Goal: Task Accomplishment & Management: Use online tool/utility

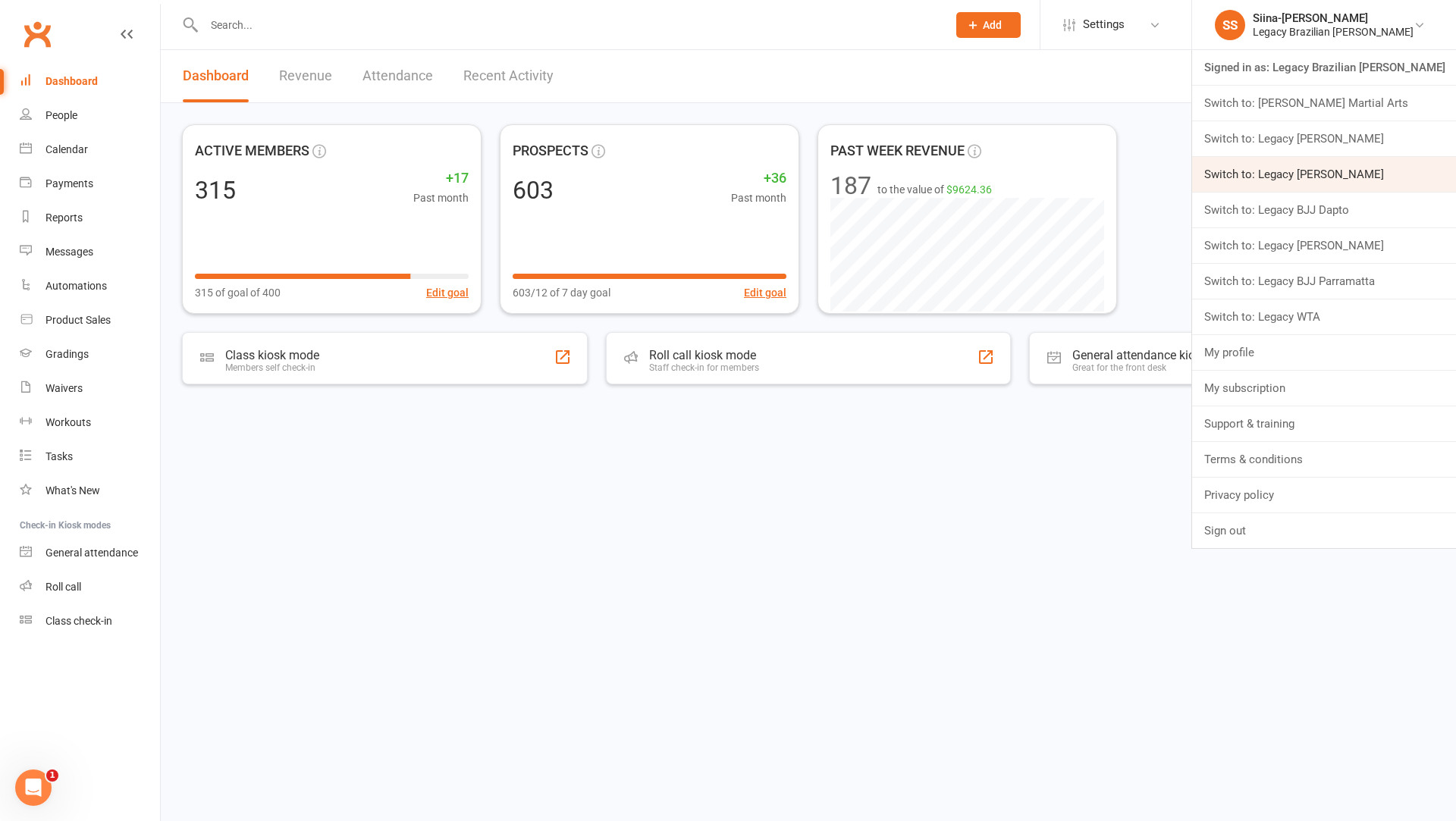
click at [1392, 175] on link "Switch to: Legacy [PERSON_NAME]" at bounding box center [1324, 174] width 264 height 35
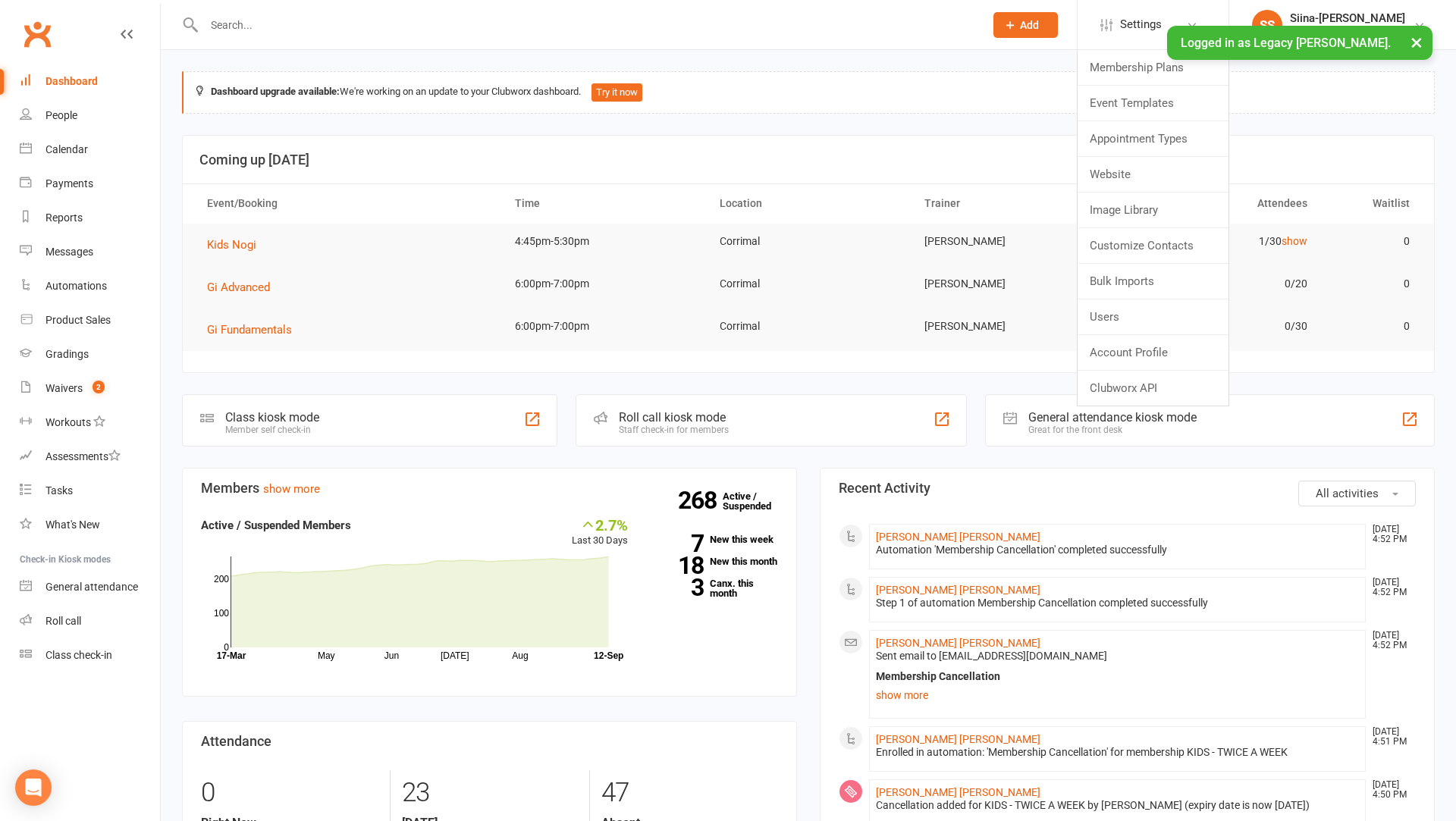
click at [658, 98] on div "Dashboard upgrade available: We're working on an update to your Clubworx dashbo…" at bounding box center [809, 92] width 1253 height 42
click at [635, 92] on button "Try it now" at bounding box center [617, 92] width 51 height 18
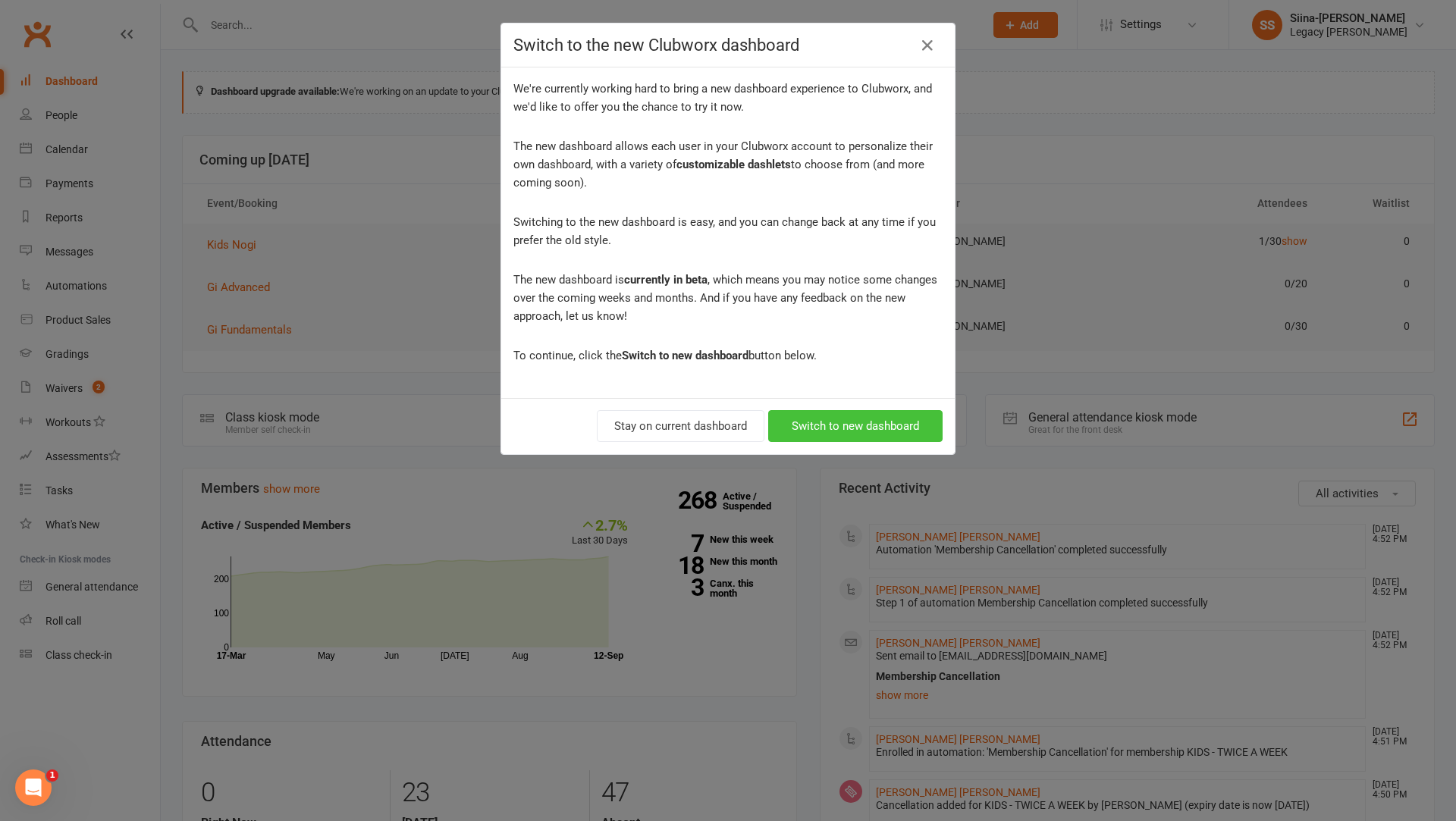
click at [890, 423] on button "Switch to new dashboard" at bounding box center [856, 427] width 175 height 32
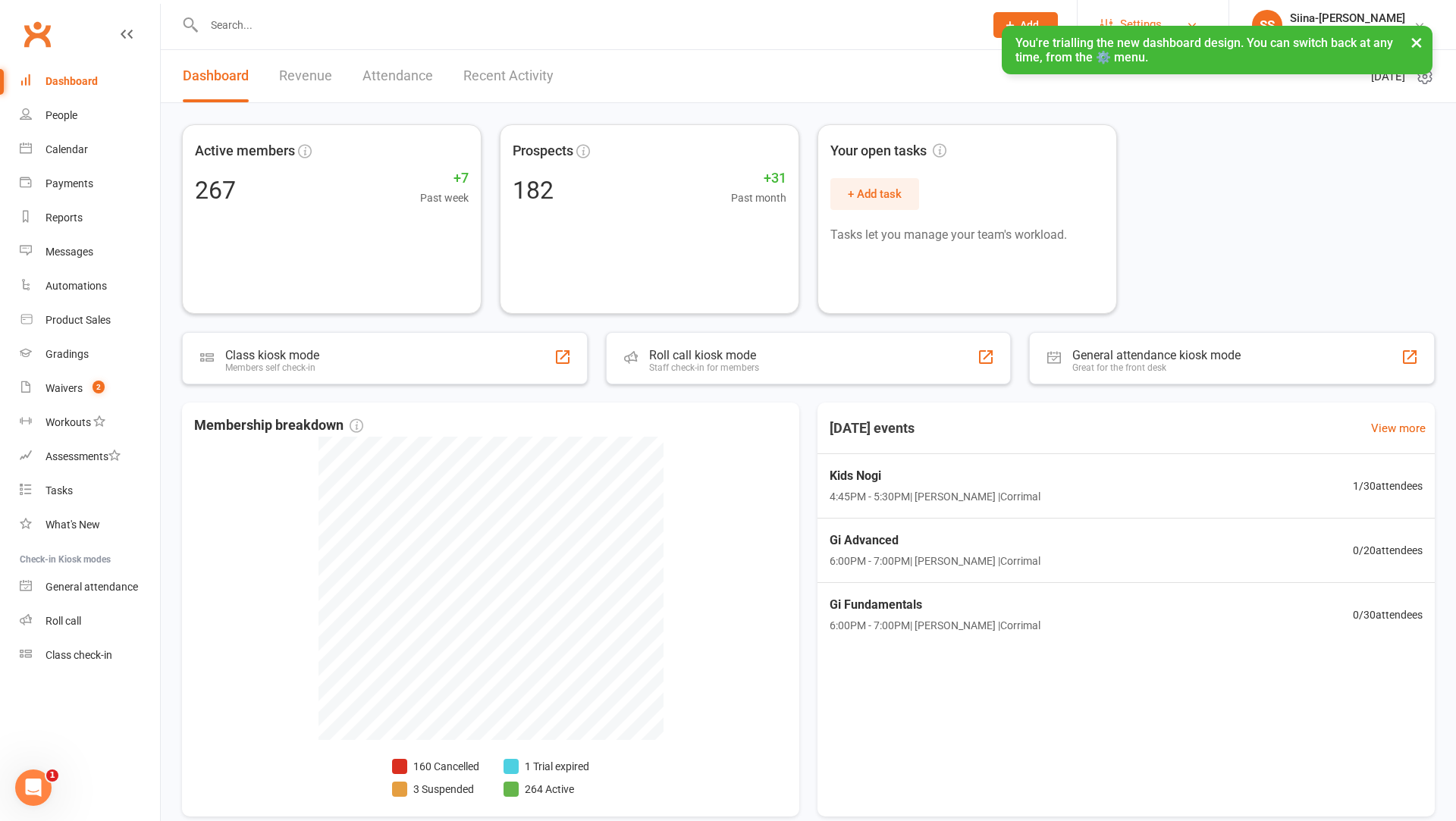
click at [1149, 13] on span "Settings" at bounding box center [1140, 25] width 42 height 34
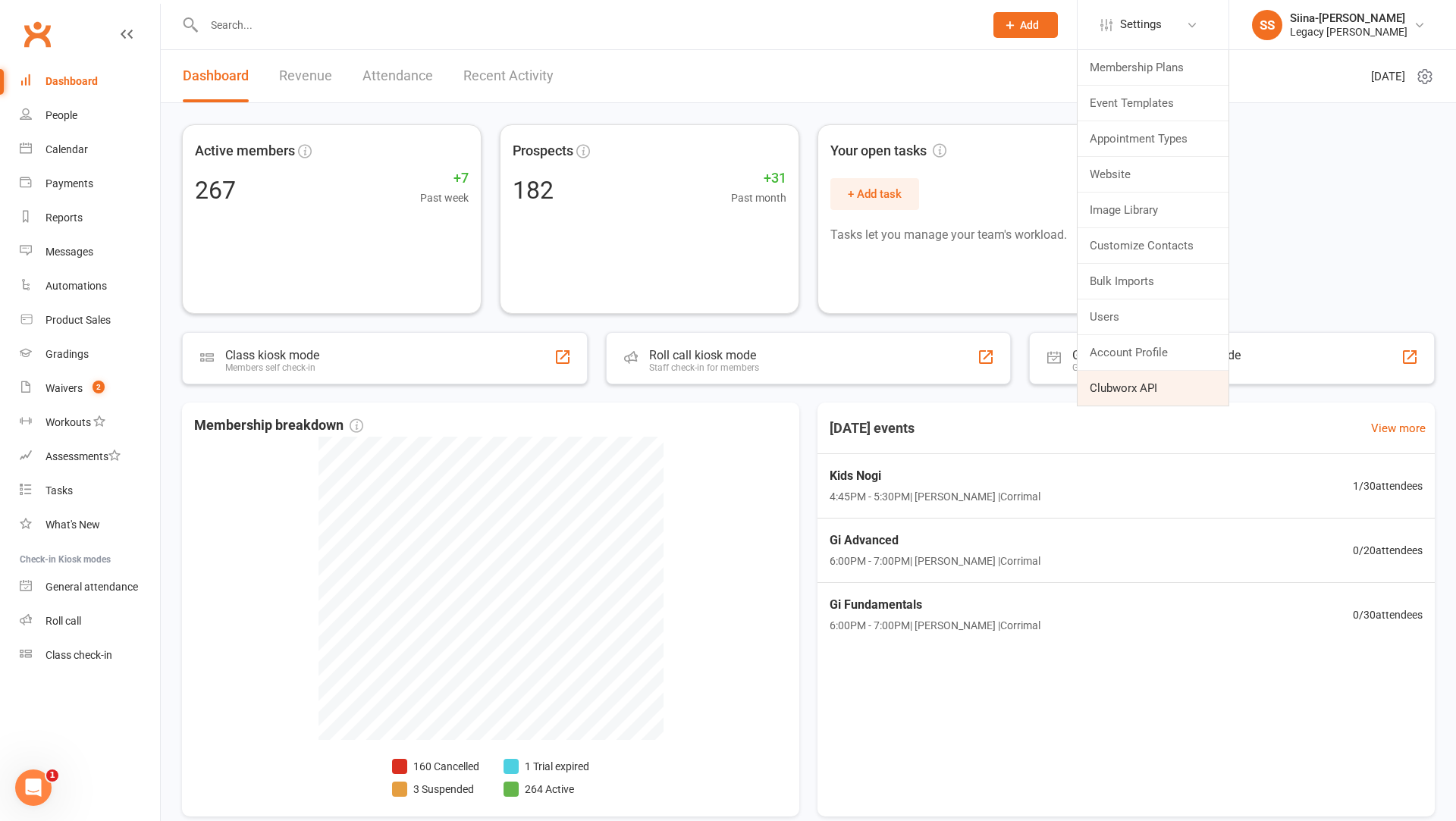
click at [1132, 383] on link "Clubworx API" at bounding box center [1153, 388] width 151 height 35
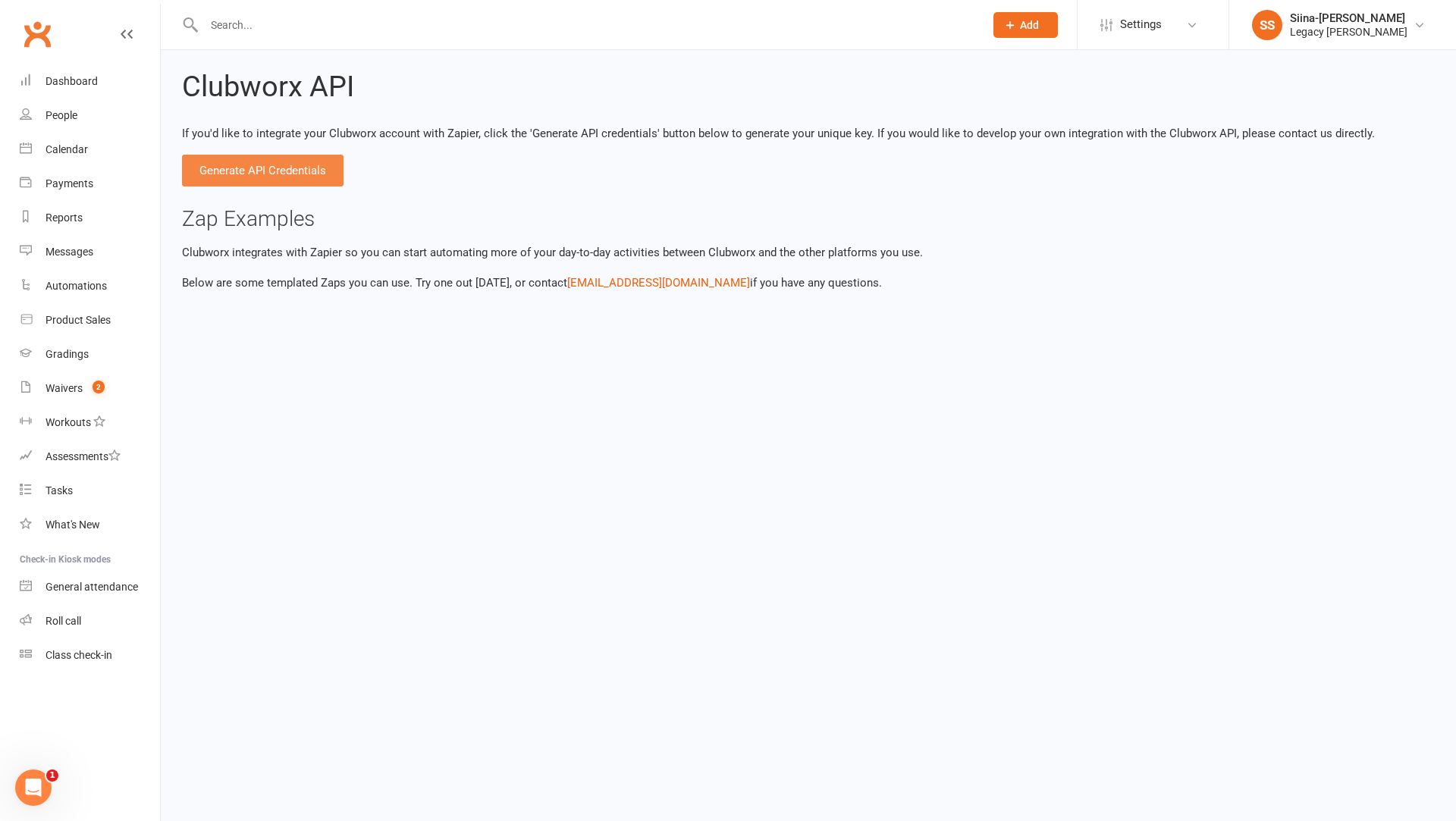
click at [303, 174] on button "Generate API Credentials" at bounding box center [263, 170] width 161 height 32
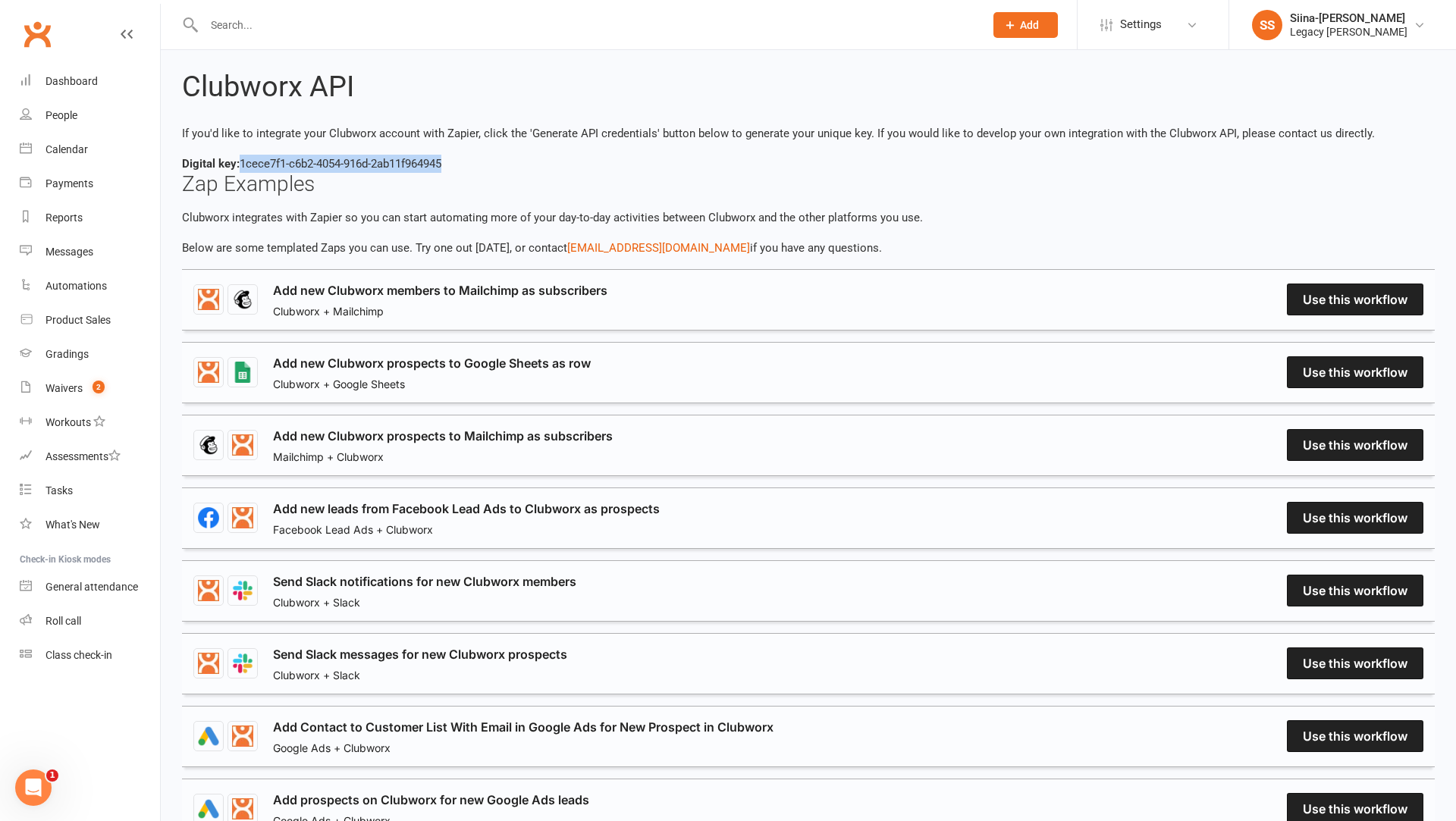
drag, startPoint x: 485, startPoint y: 170, endPoint x: 242, endPoint y: 170, distance: 243.0
click at [242, 170] on div "Digital key: 1cece7f1-c6b2-4054-916d-2ab11f964945" at bounding box center [809, 163] width 1253 height 18
copy div "1cece7f1-c6b2-4054-916d-2ab11f964945"
click at [79, 109] on link "People" at bounding box center [89, 115] width 140 height 34
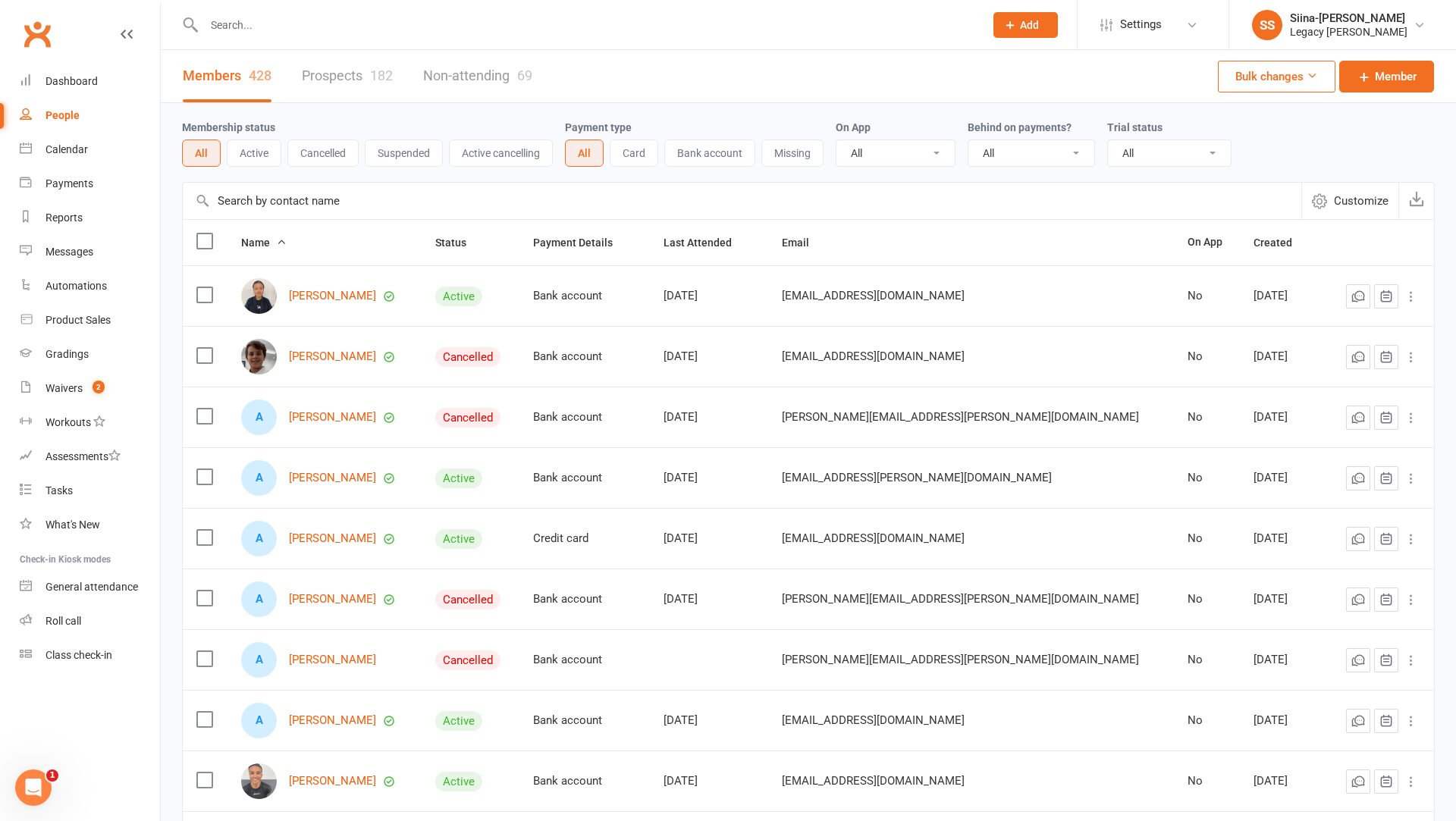
click at [346, 90] on link "Prospects 182" at bounding box center [347, 76] width 91 height 53
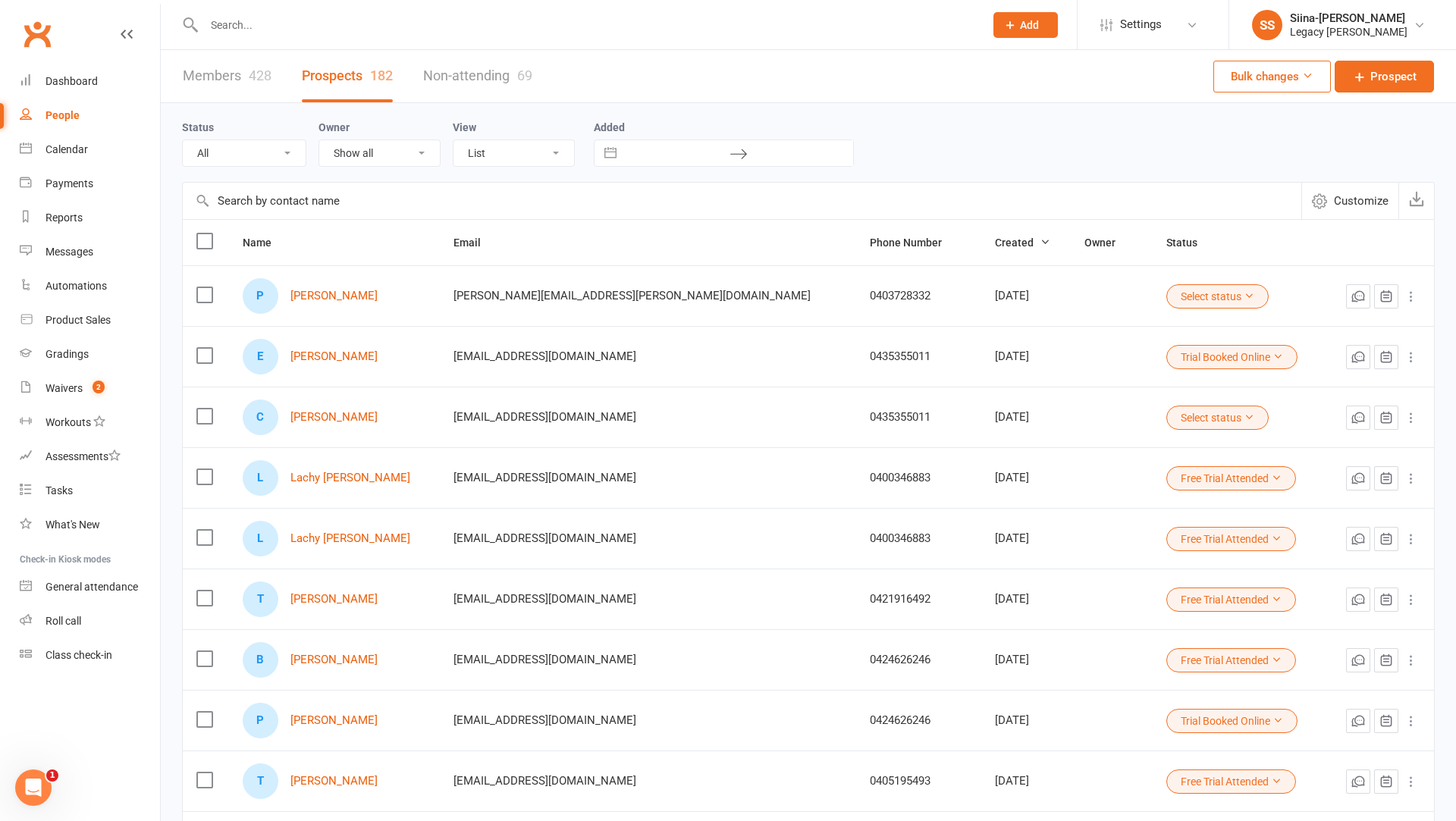
click at [1363, 204] on span "Customize" at bounding box center [1361, 200] width 54 height 18
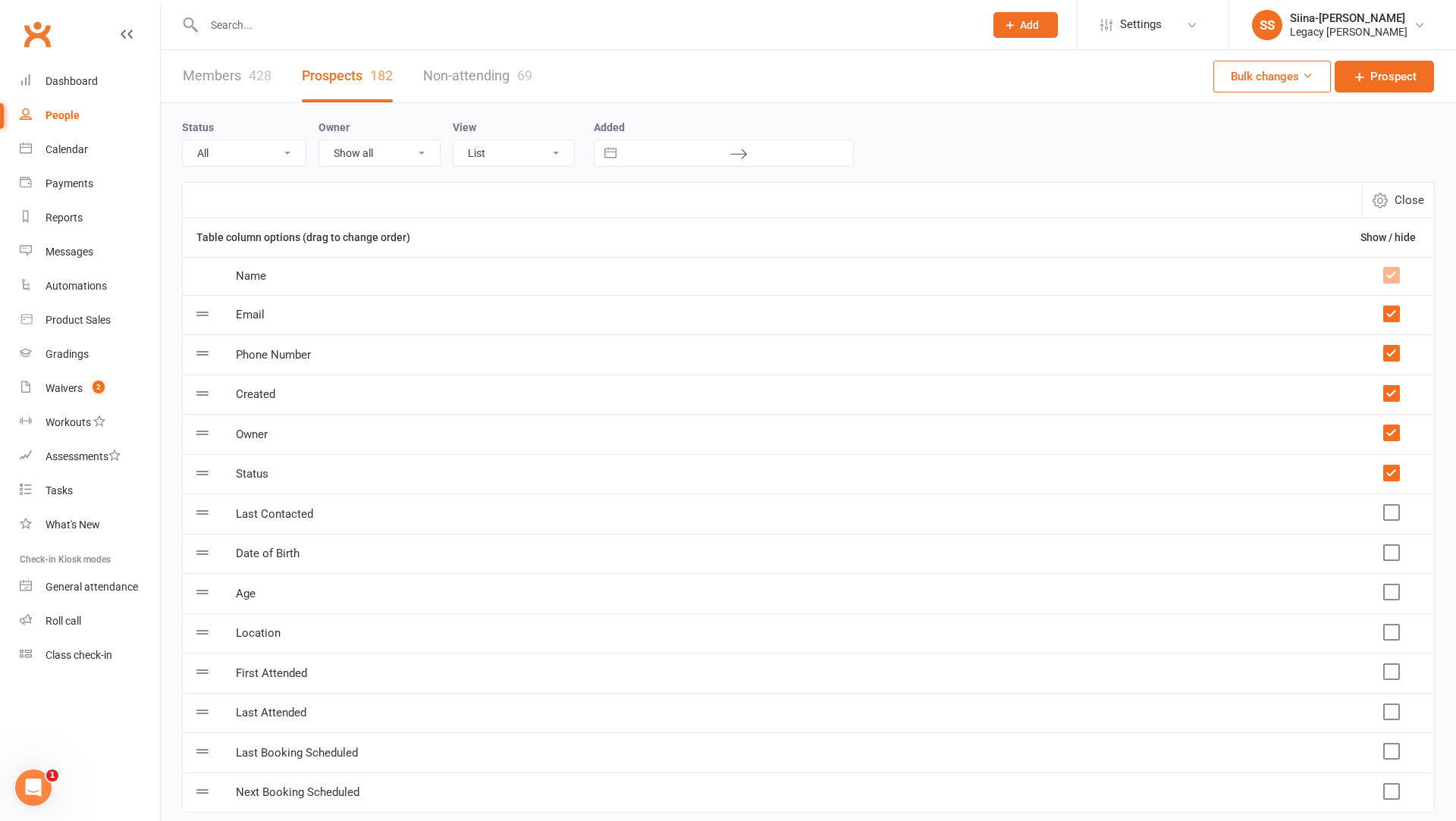
scroll to position [65, 0]
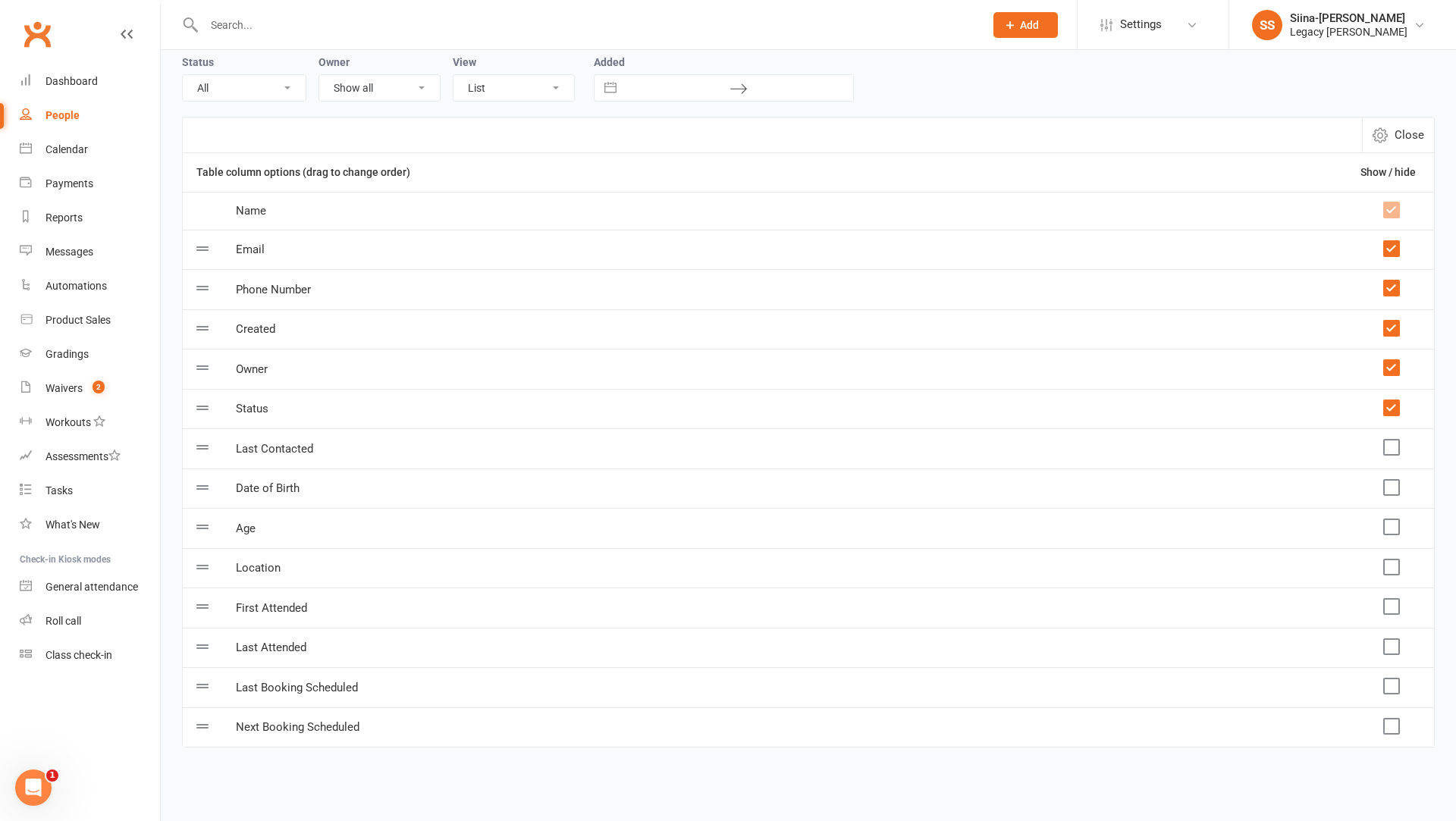
click at [1397, 718] on label at bounding box center [1392, 726] width 15 height 15
click at [1397, 718] on input "checkbox" at bounding box center [1392, 718] width 15 height 0
click at [1403, 126] on span "Close" at bounding box center [1409, 134] width 30 height 18
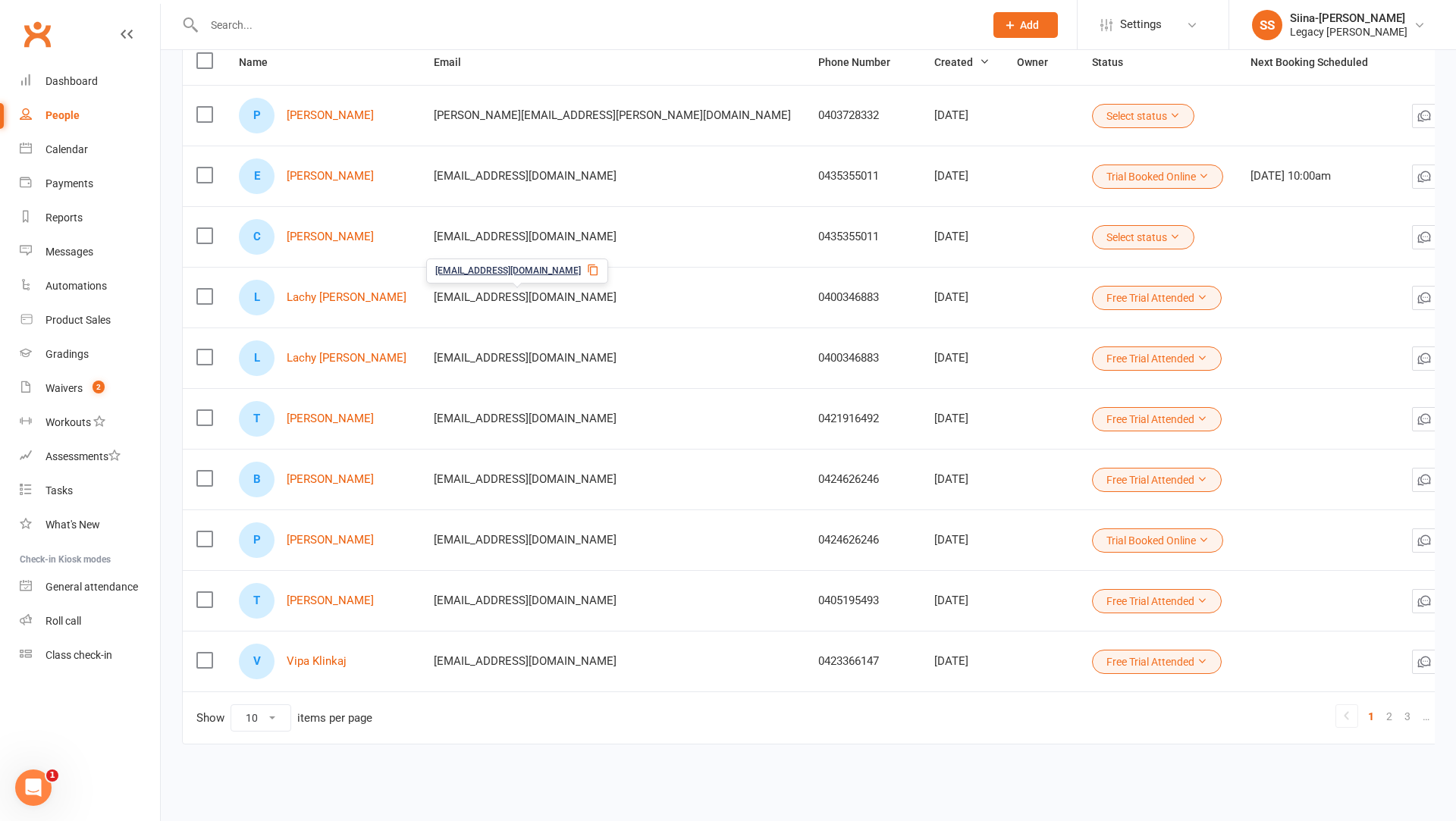
scroll to position [0, 0]
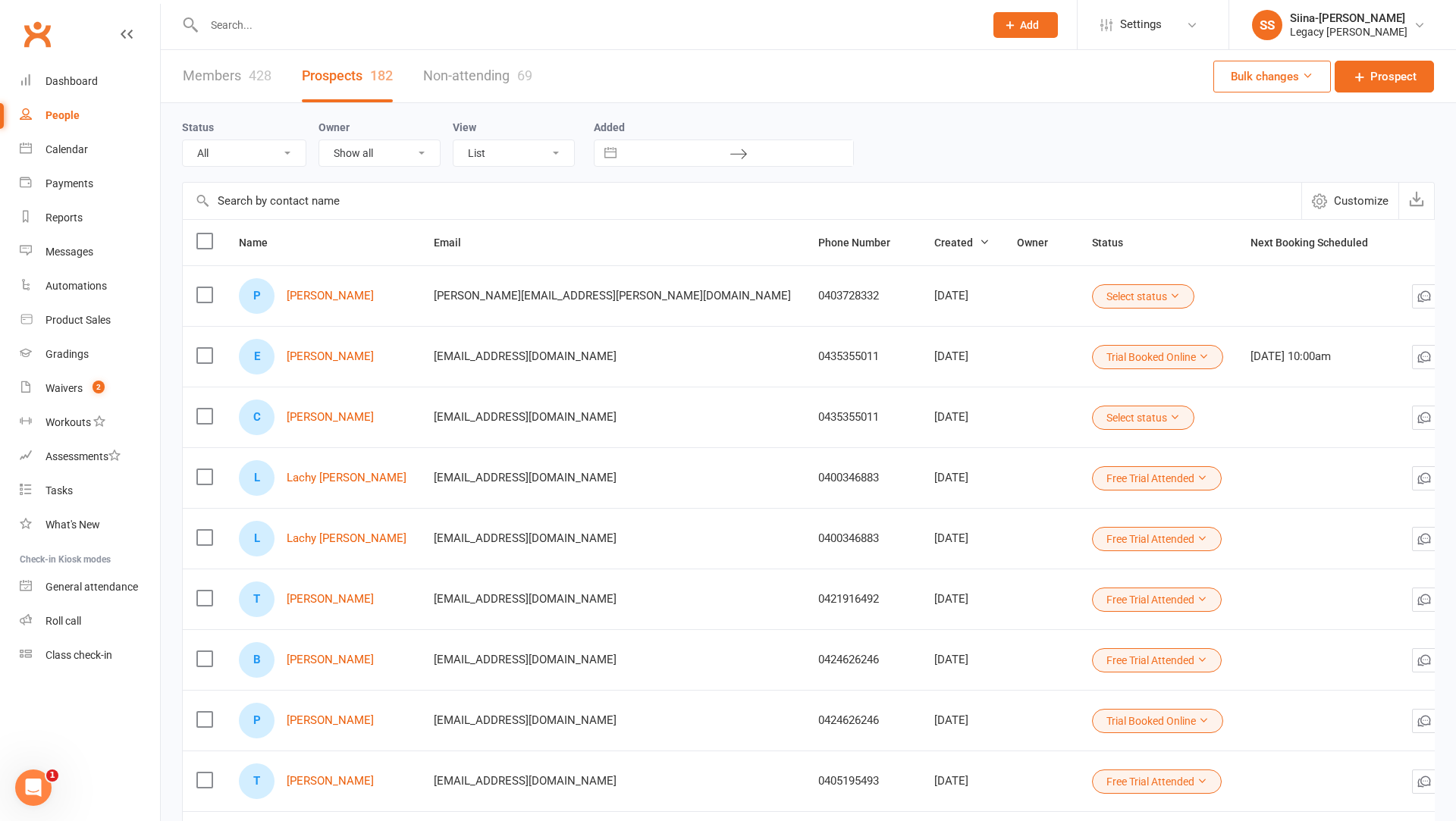
click at [240, 25] on input "text" at bounding box center [586, 25] width 775 height 21
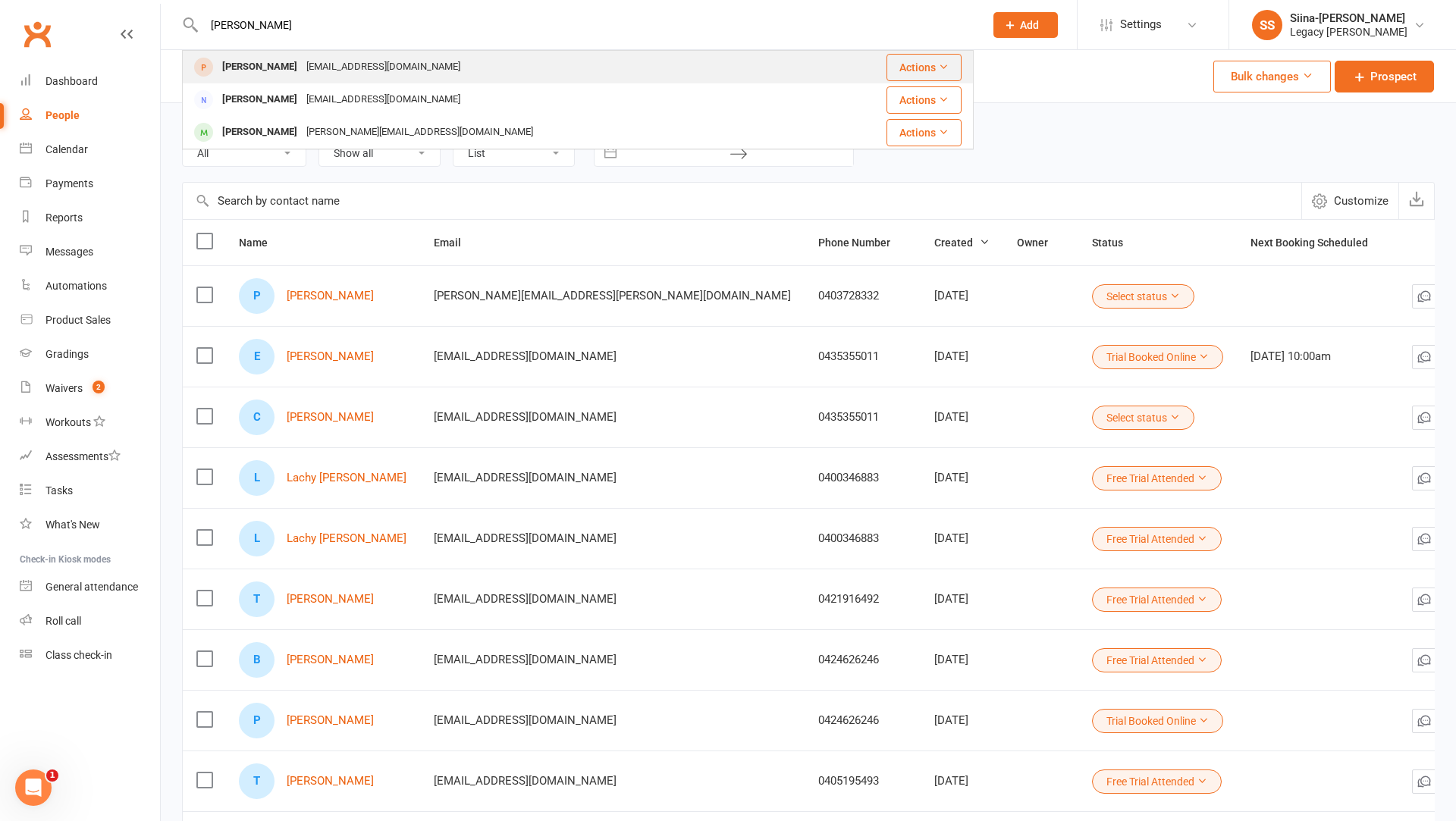
type input "ron"
click at [302, 72] on div "ronadams53@bigpond.com" at bounding box center [384, 67] width 163 height 22
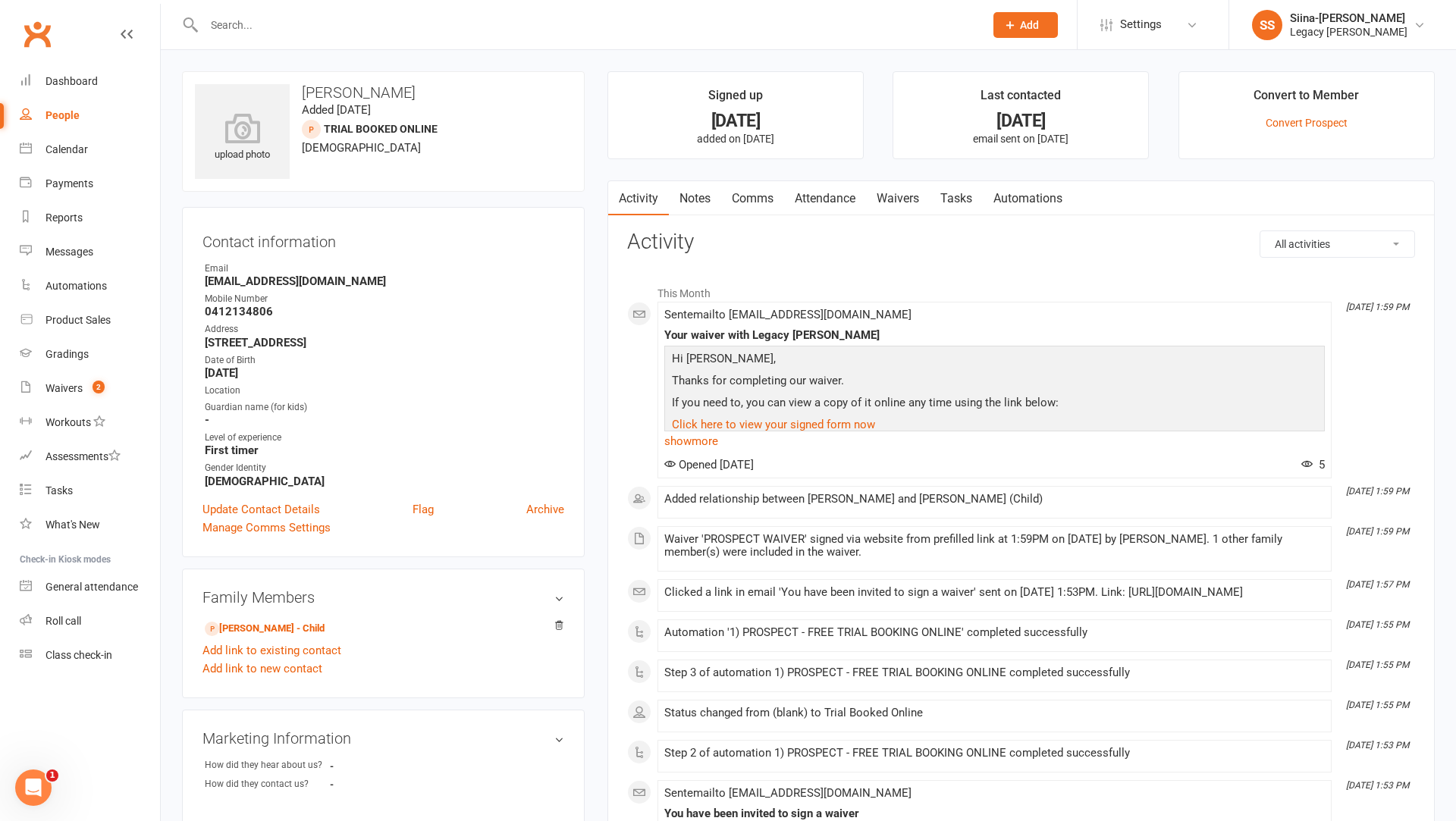
scroll to position [770, 0]
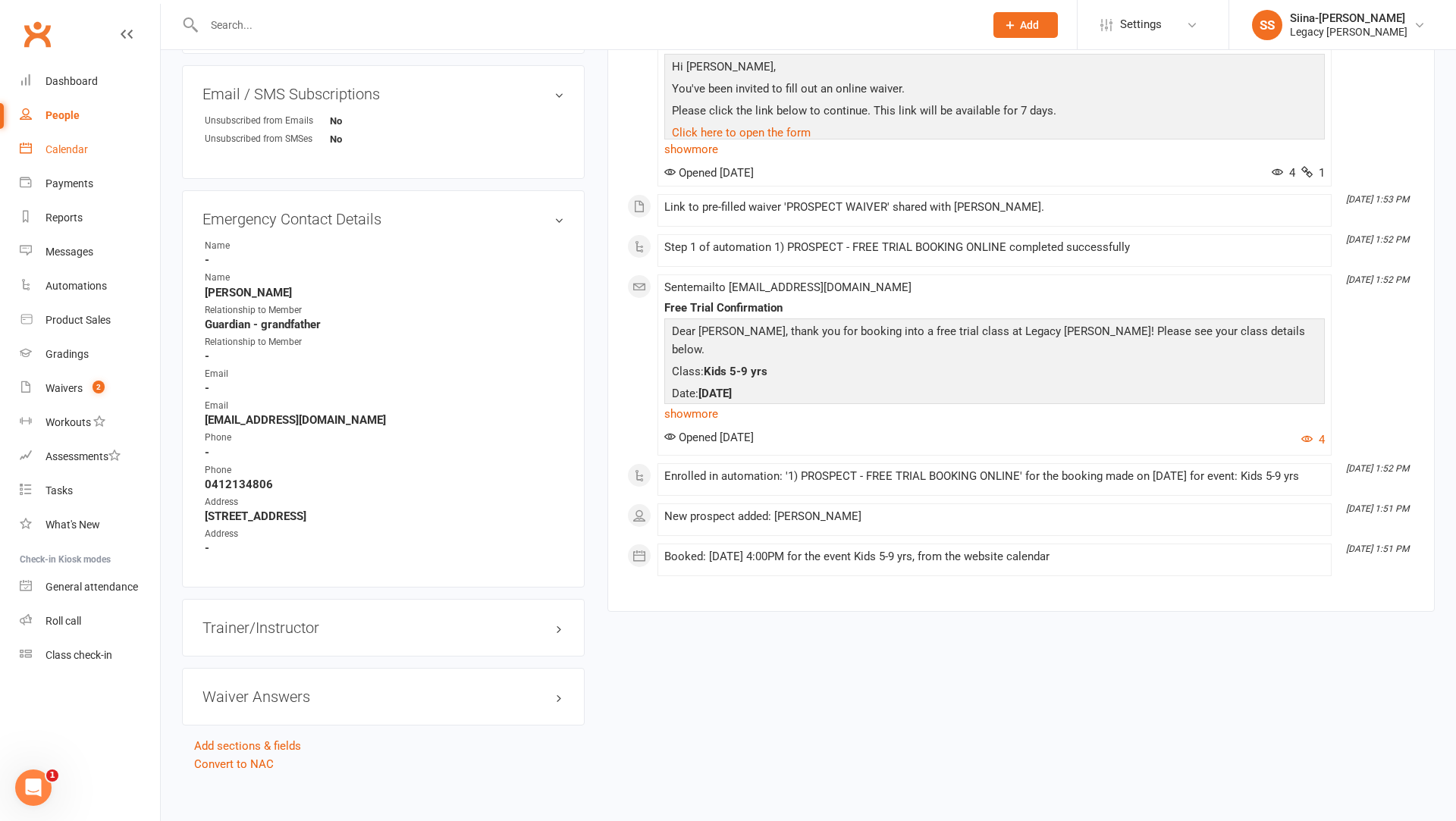
click at [56, 153] on div "Calendar" at bounding box center [67, 149] width 42 height 12
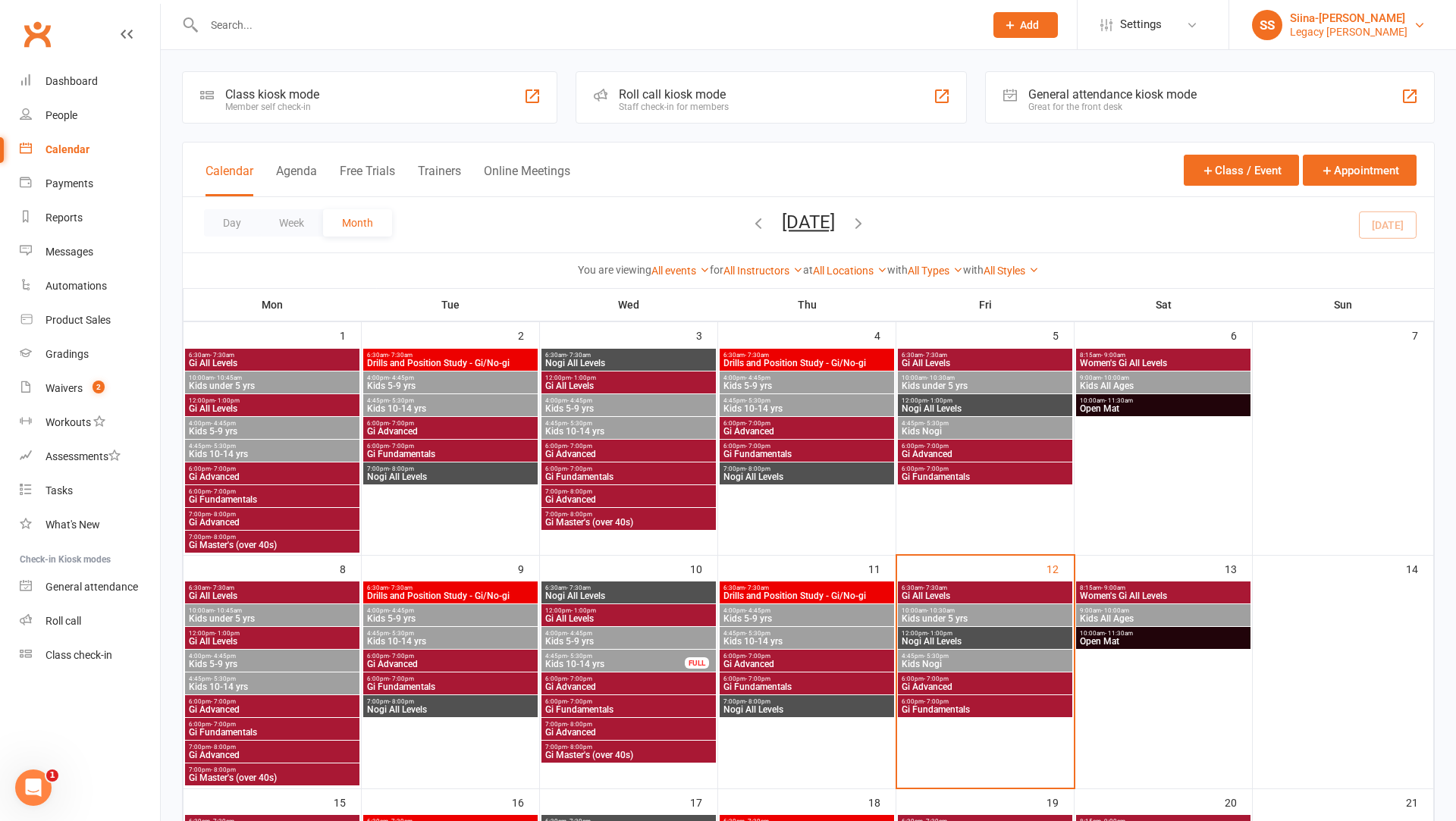
click at [1365, 29] on div "Legacy BJJ Corrimal" at bounding box center [1349, 31] width 118 height 14
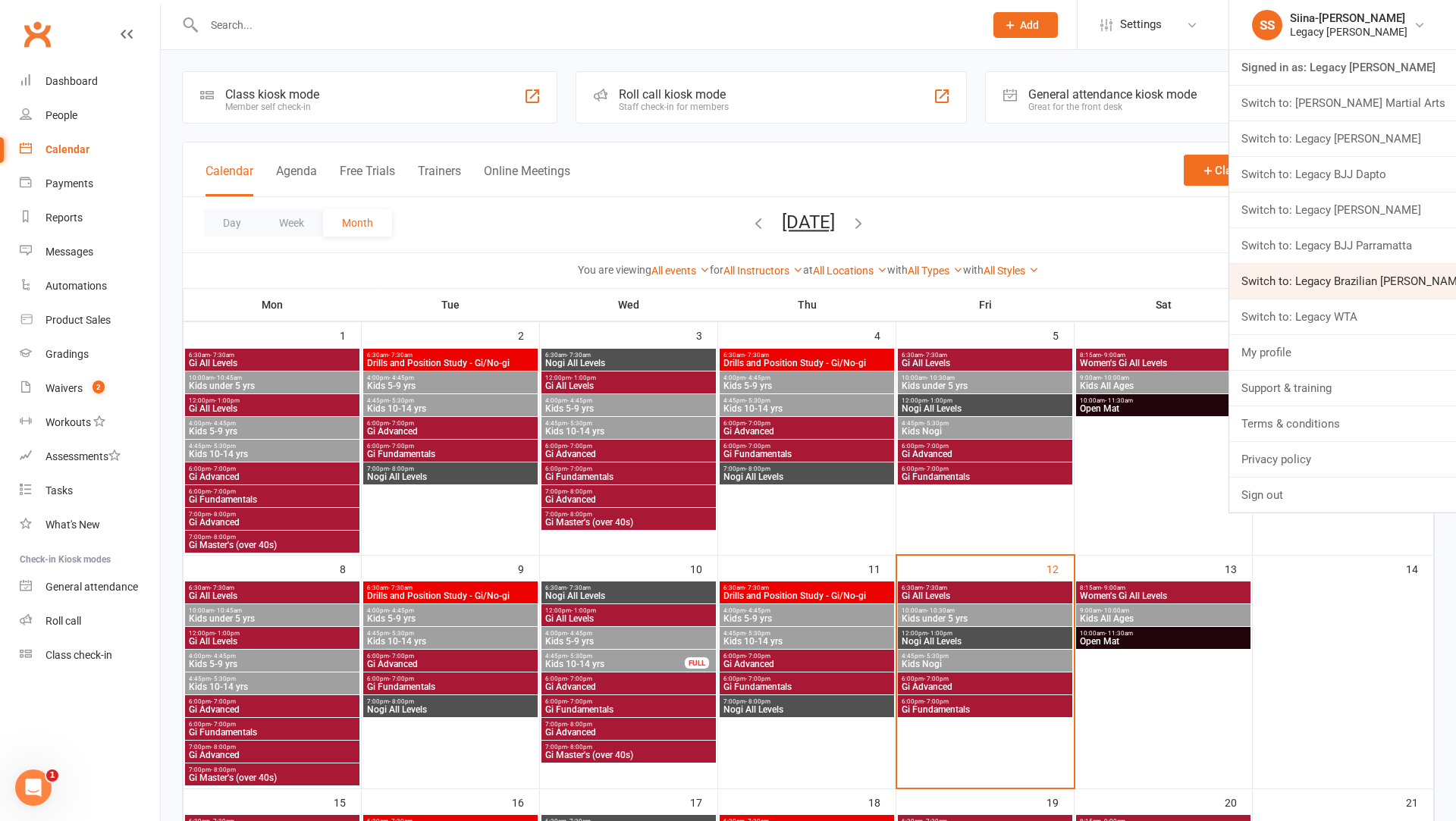
click at [1336, 278] on link "Switch to: Legacy Brazilian Jiu Jitsu" at bounding box center [1342, 281] width 227 height 35
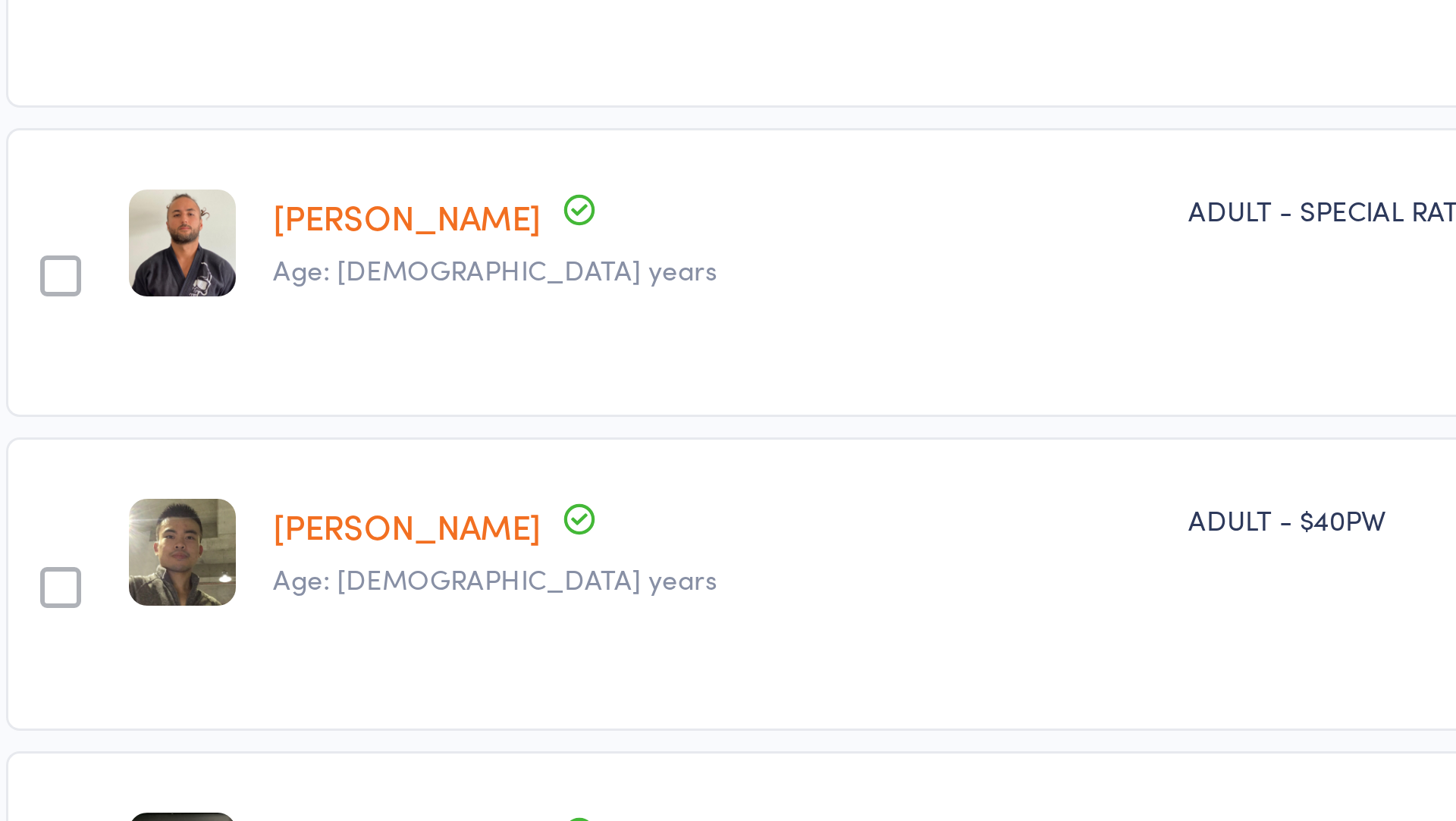
scroll to position [984, 0]
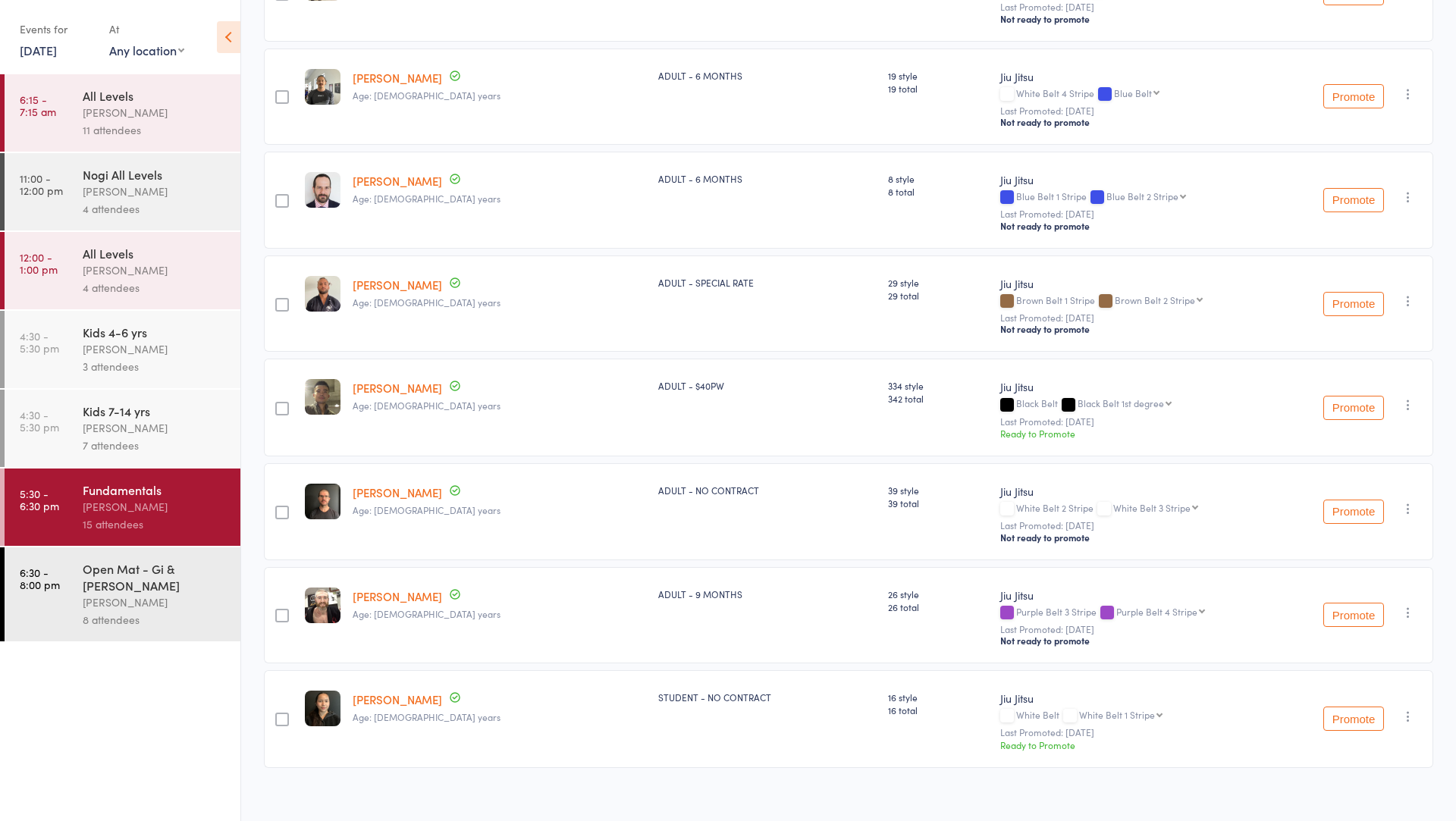
click at [119, 380] on div "Kids 4-6 yrs Werique Oliveira 3 attendees" at bounding box center [161, 349] width 158 height 77
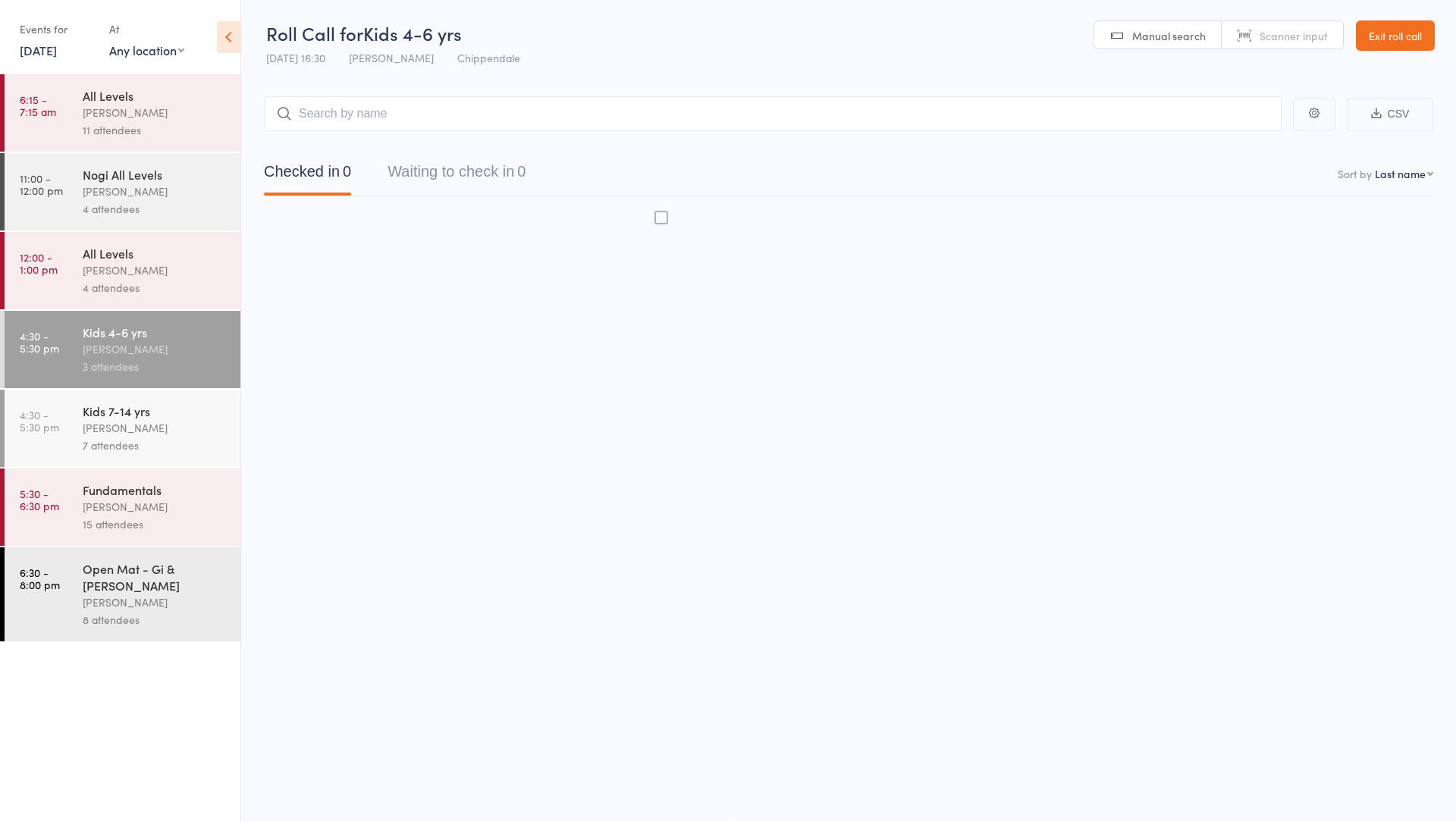
scroll to position [1, 0]
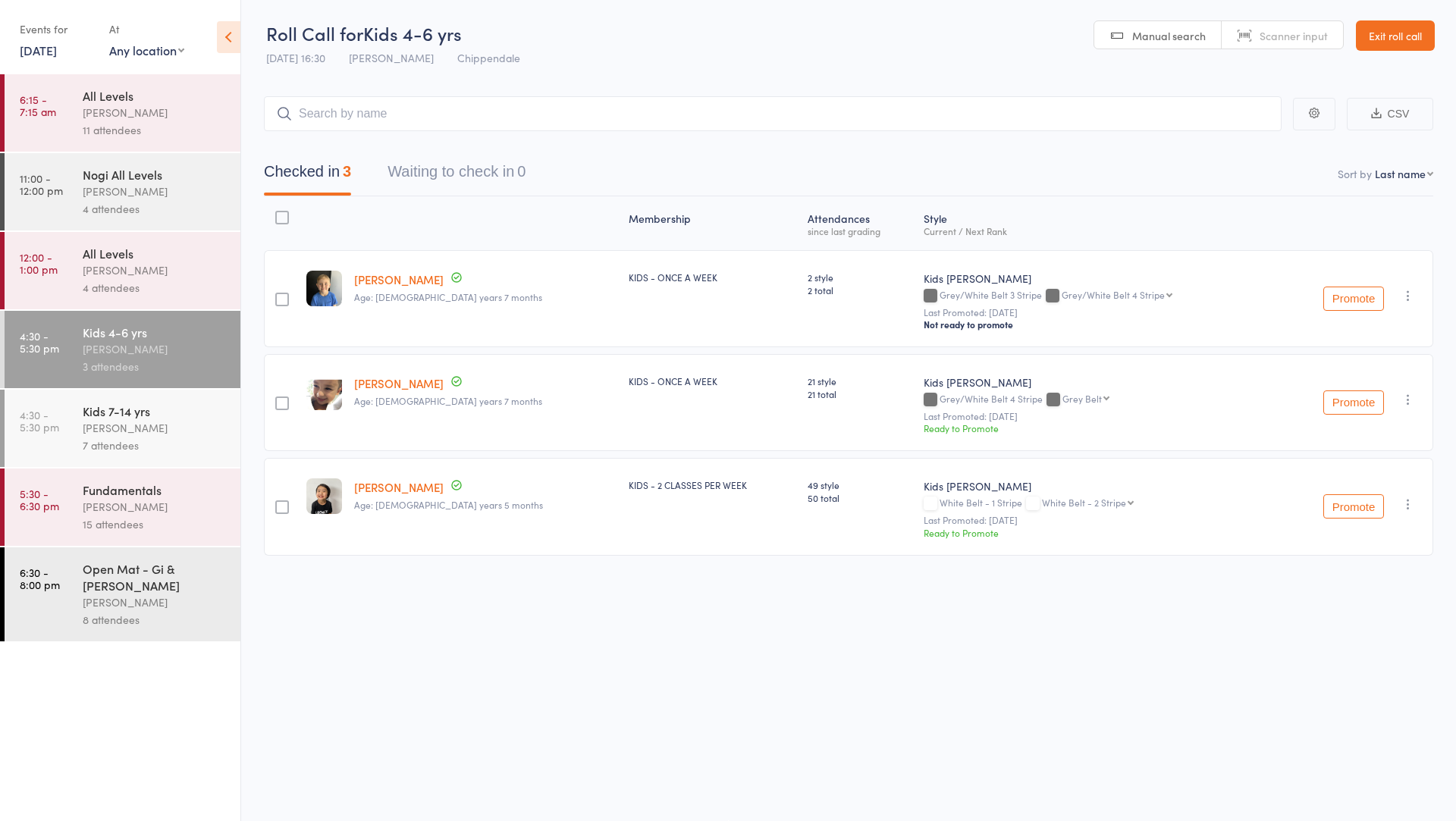
click at [161, 428] on div "Werique Oliveira" at bounding box center [154, 427] width 145 height 18
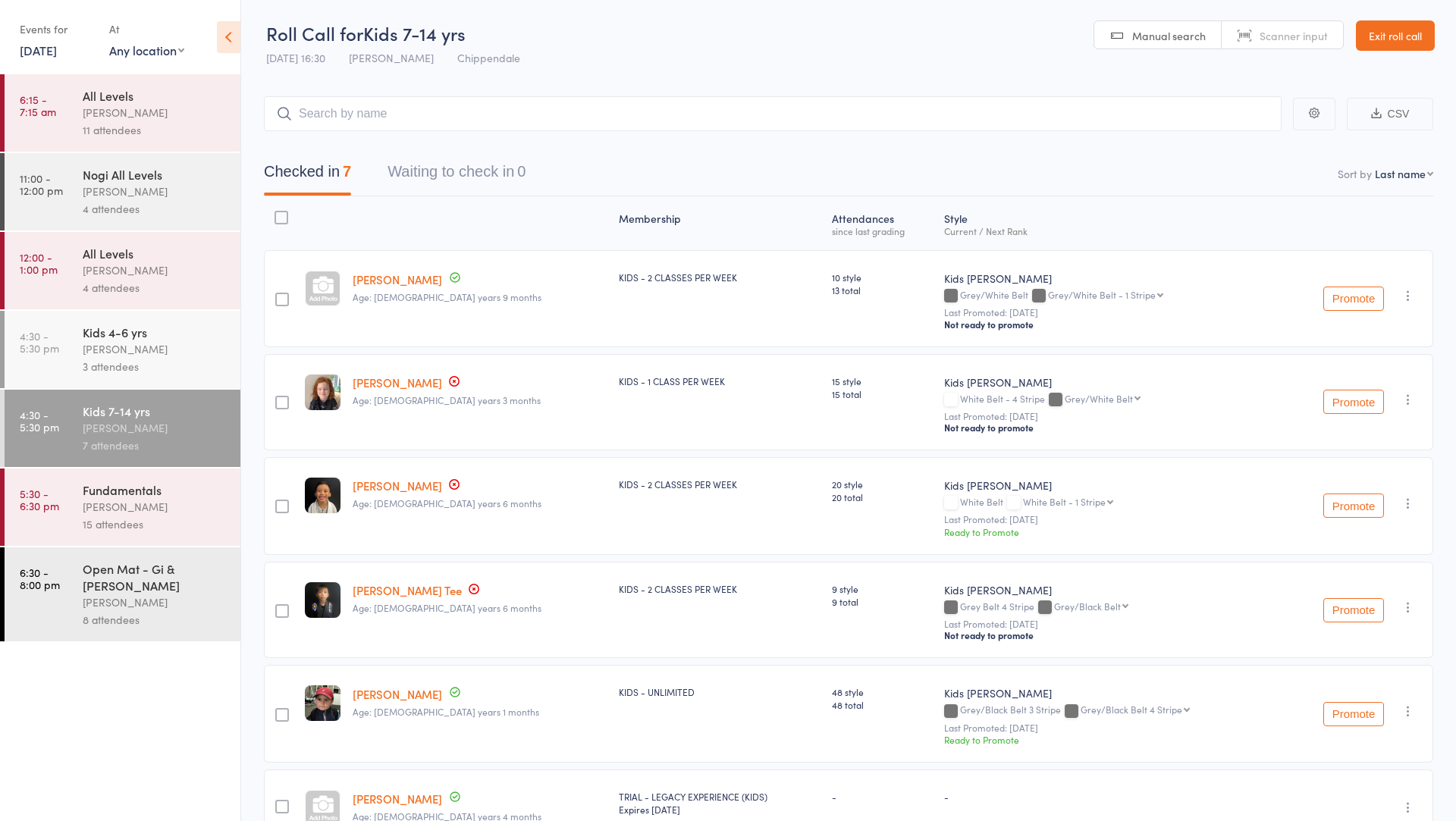
scroll to position [161, 0]
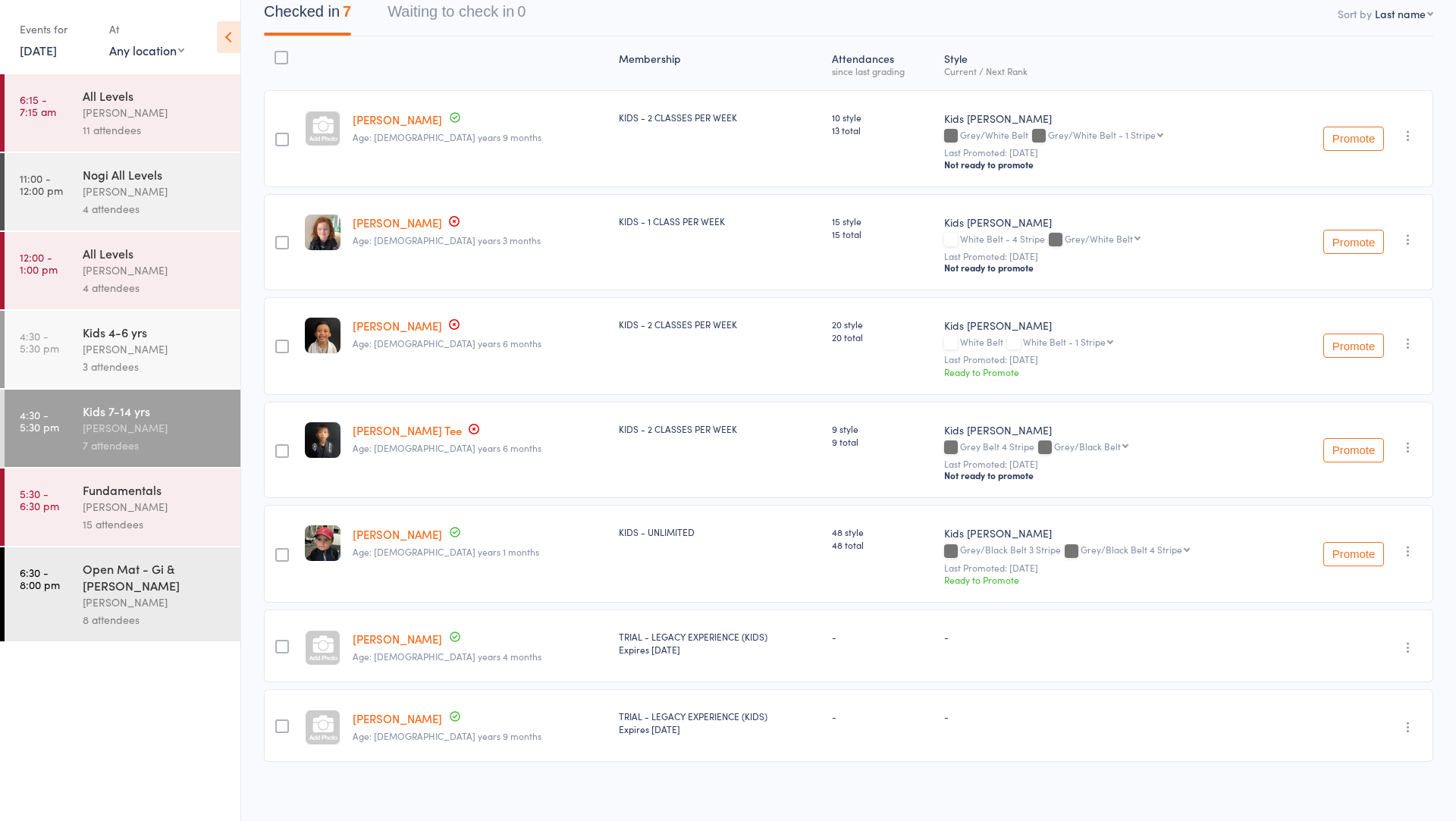
click at [92, 508] on div "Werique Oliveira" at bounding box center [154, 506] width 145 height 18
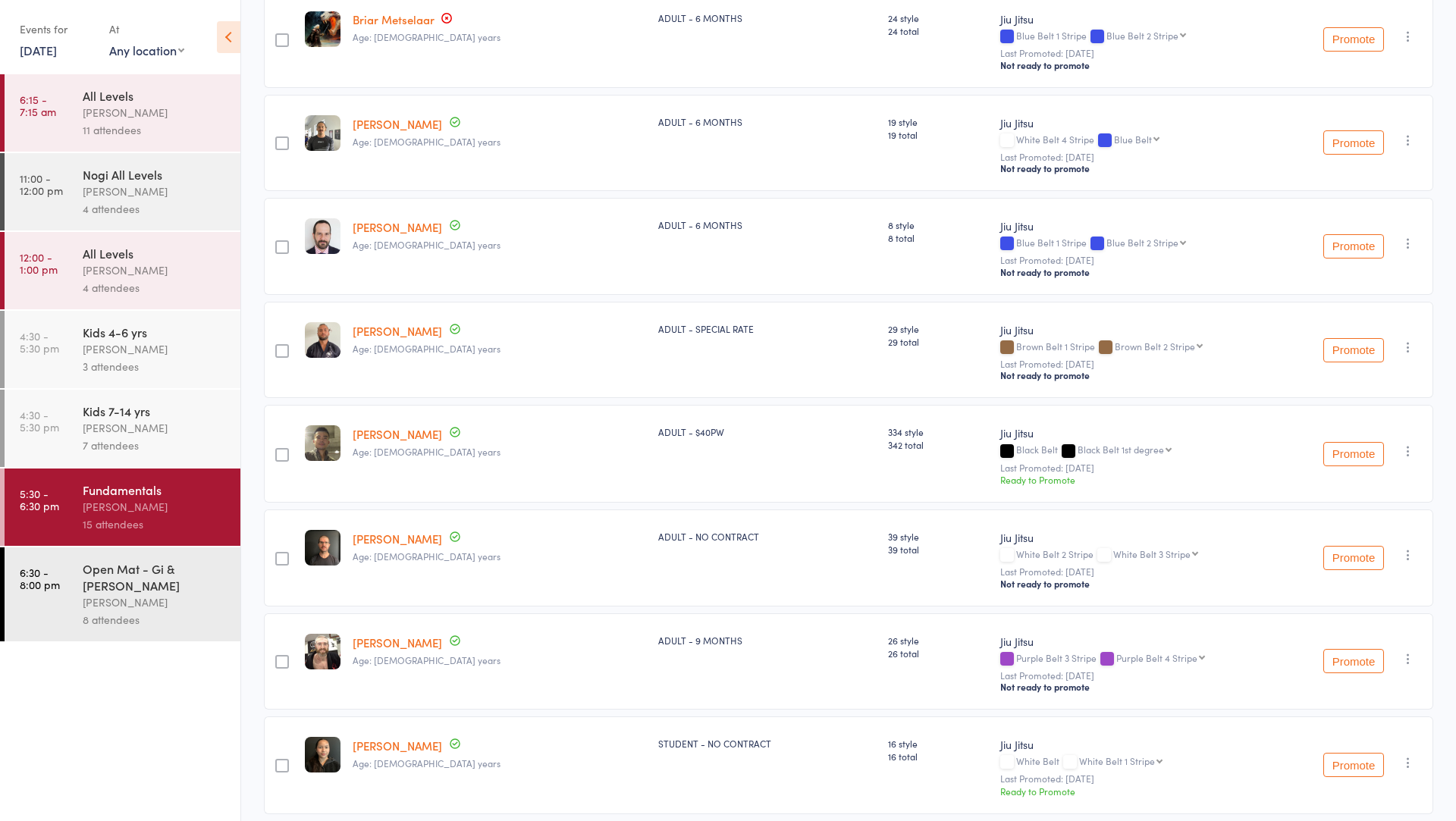
scroll to position [931, 0]
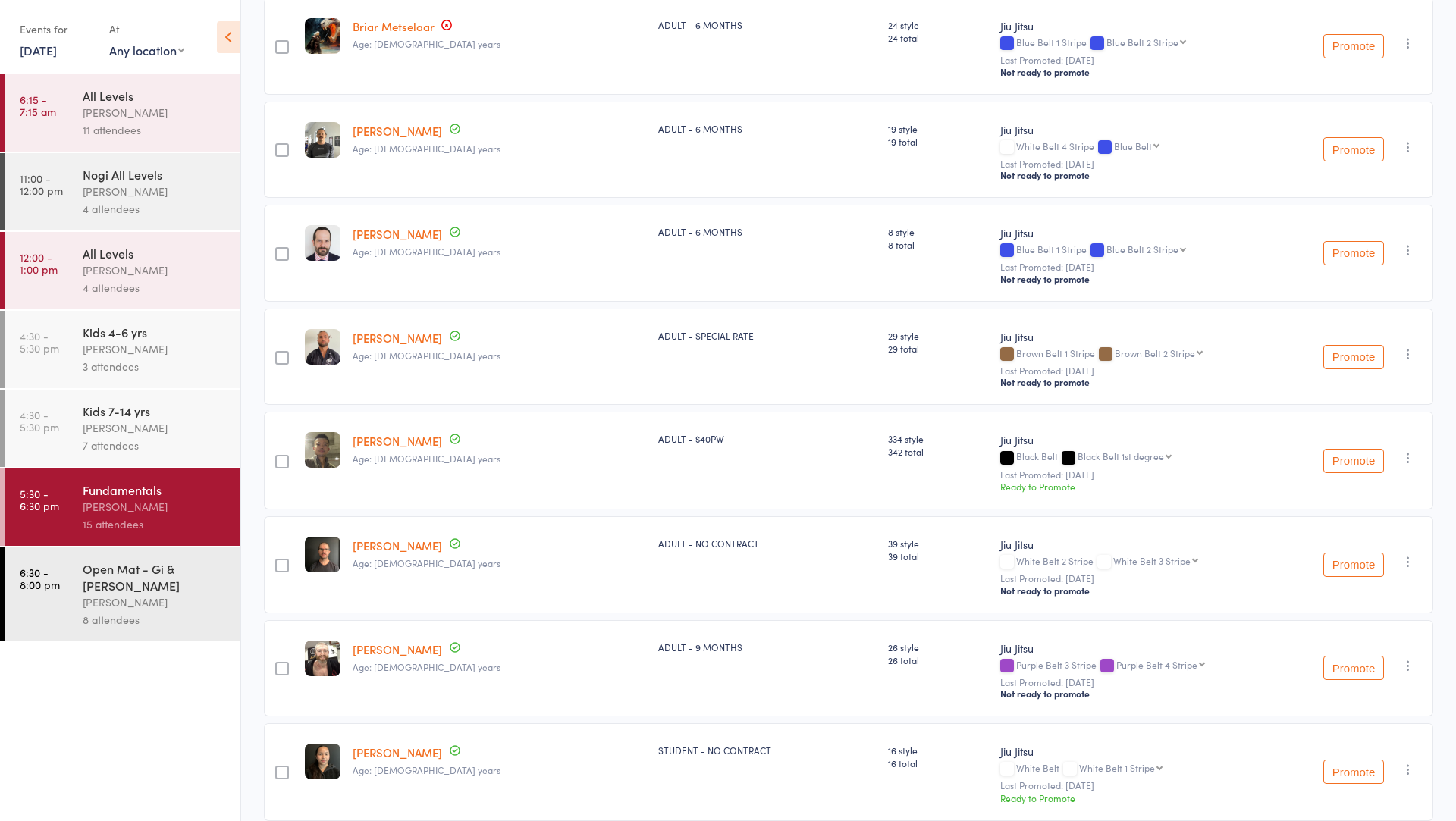
click at [120, 559] on div "Open Mat - Gi & Nogi Werique Oliveira 8 attendees" at bounding box center [161, 594] width 158 height 94
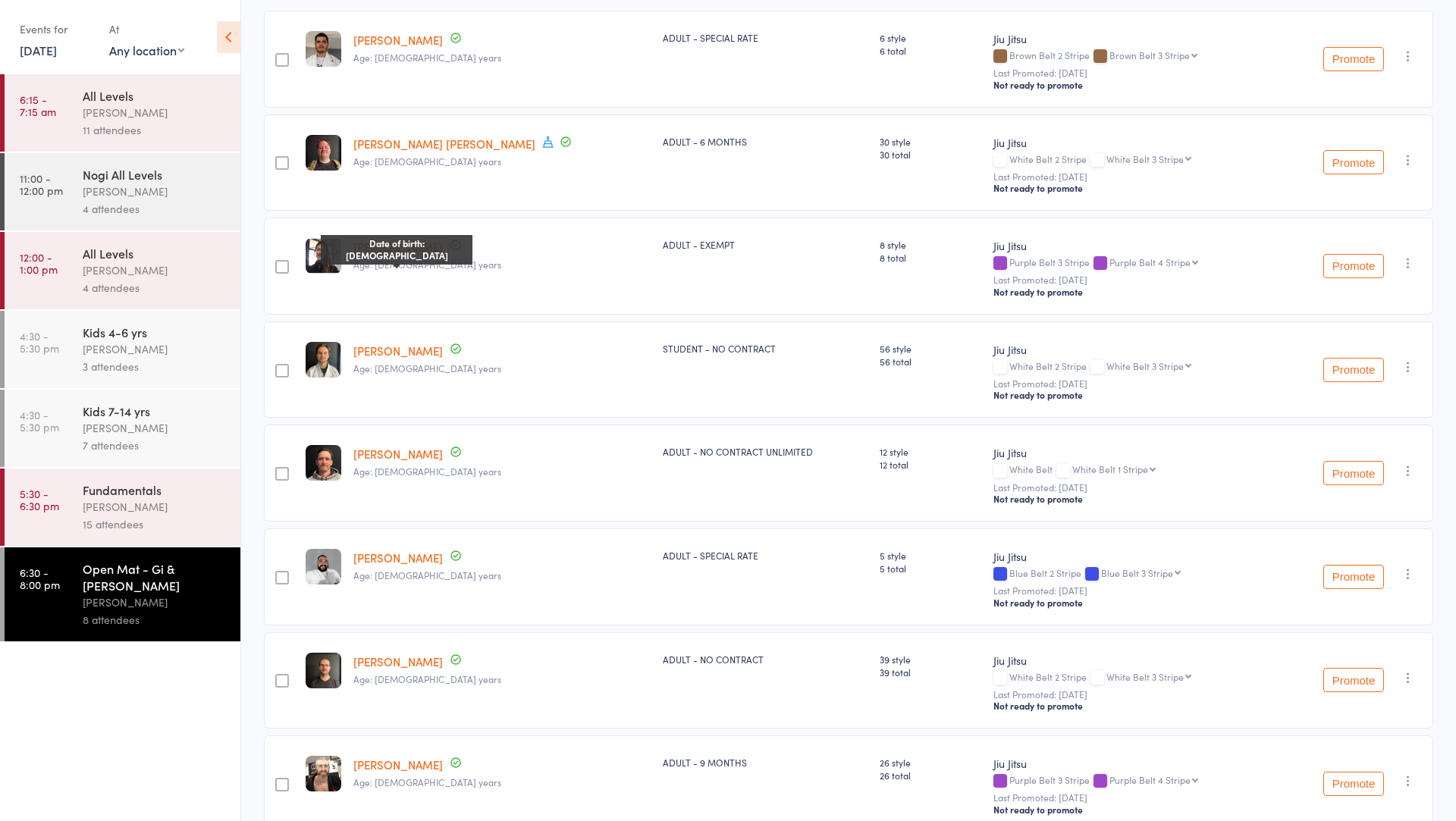
scroll to position [312, 0]
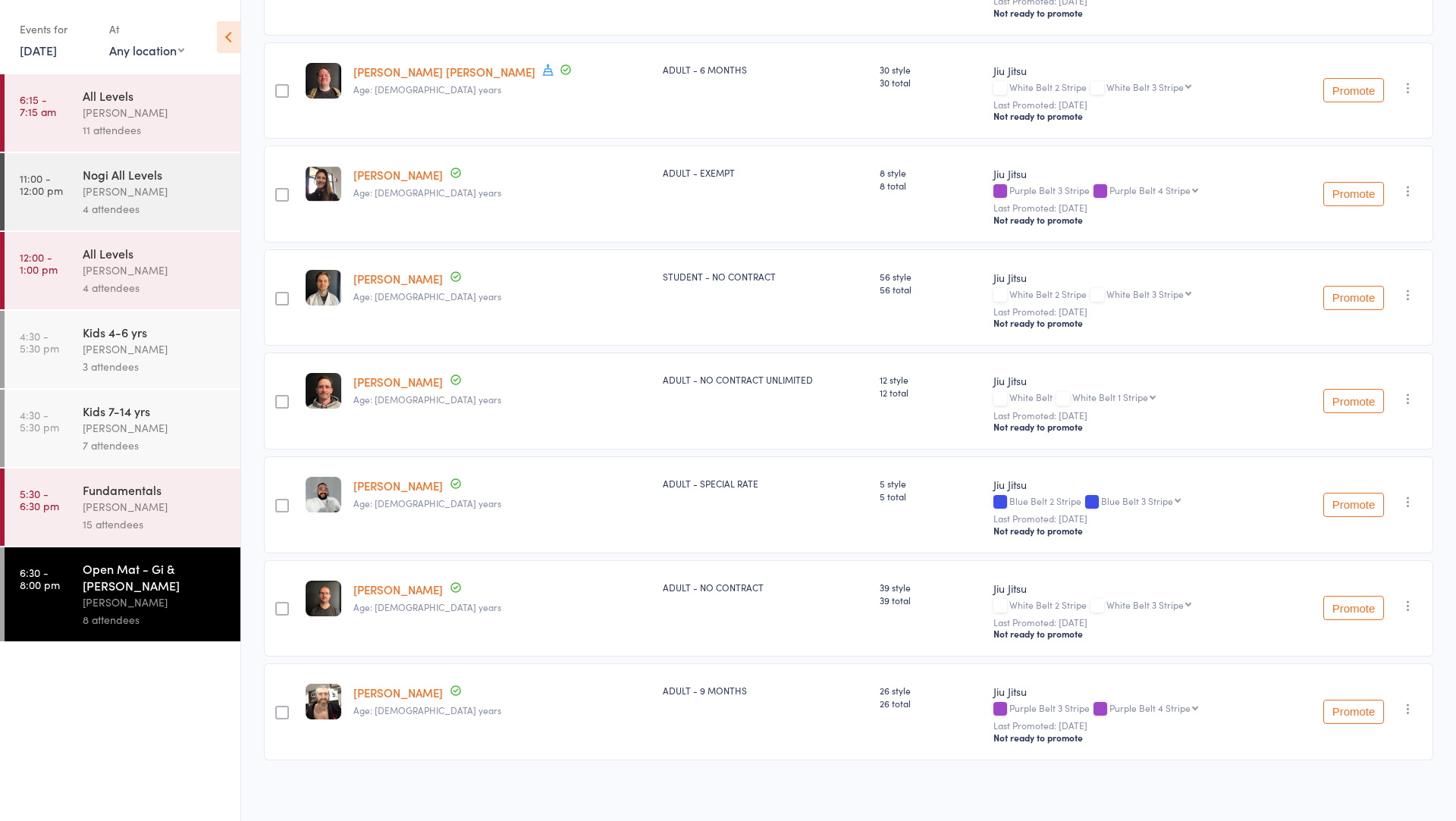
click at [199, 484] on div "Fundamentals" at bounding box center [154, 490] width 145 height 17
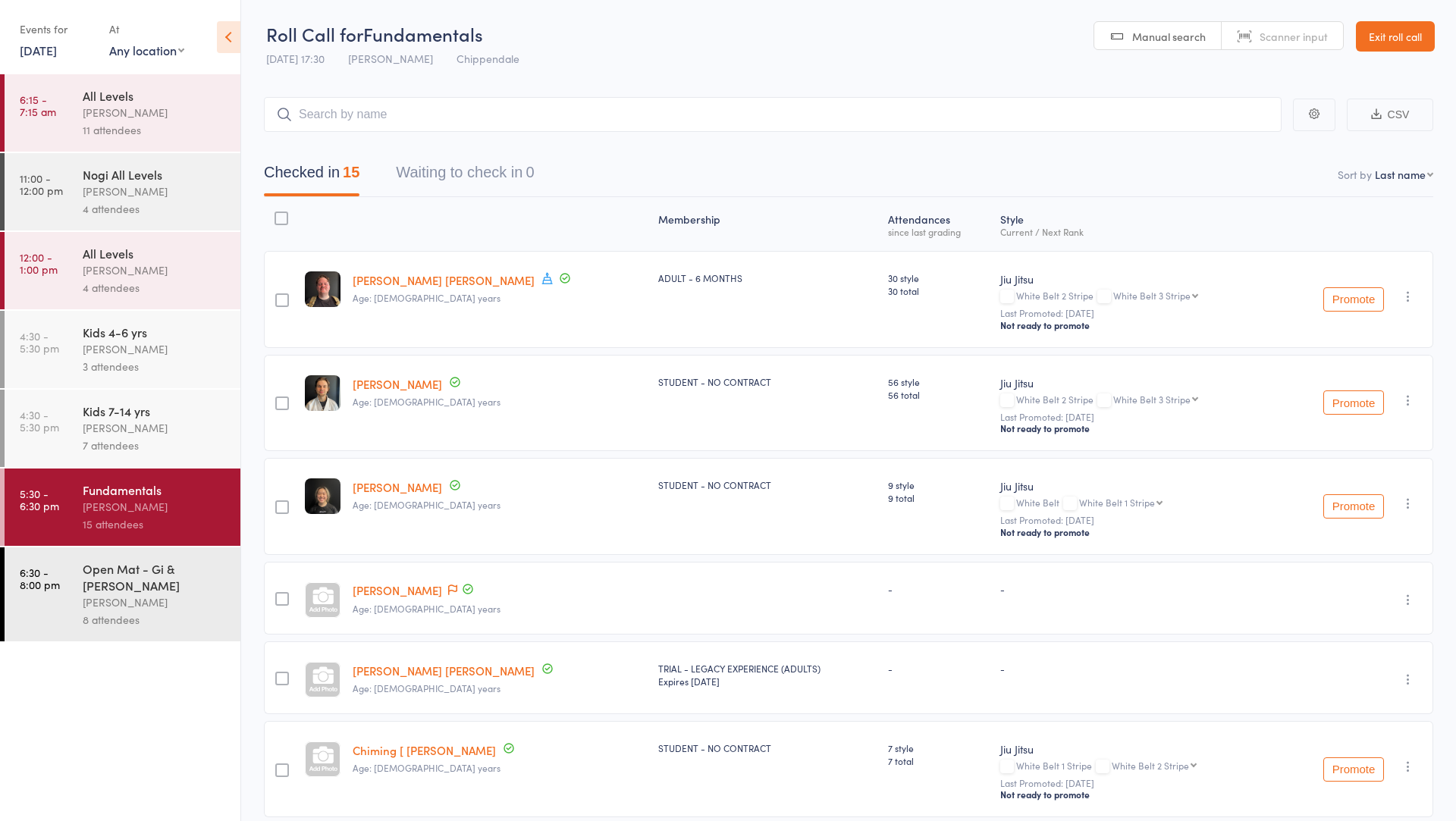
click at [143, 594] on div "Werique Oliveira" at bounding box center [154, 602] width 145 height 18
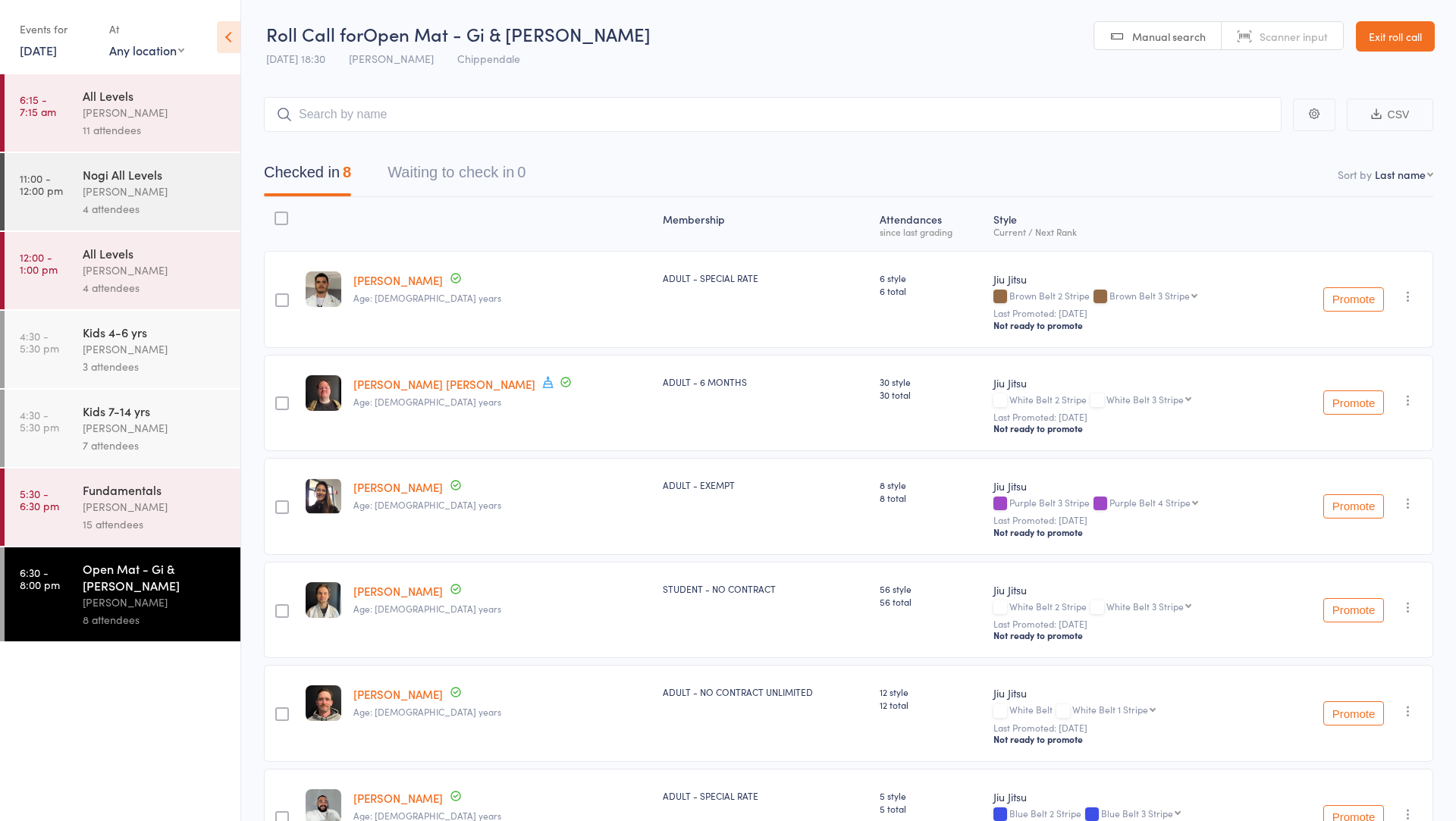
click at [591, 159] on nav "Checked in 8 Waiting to check in 0" at bounding box center [848, 176] width 1206 height 40
click at [597, 158] on nav "Checked in 8 Waiting to check in 0" at bounding box center [848, 176] width 1206 height 40
click at [590, 157] on nav "Checked in 8 Waiting to check in 0" at bounding box center [848, 176] width 1206 height 40
click at [596, 166] on nav "Checked in 8 Waiting to check in 0" at bounding box center [848, 176] width 1206 height 40
click at [1398, 47] on link "Exit roll call" at bounding box center [1395, 36] width 79 height 31
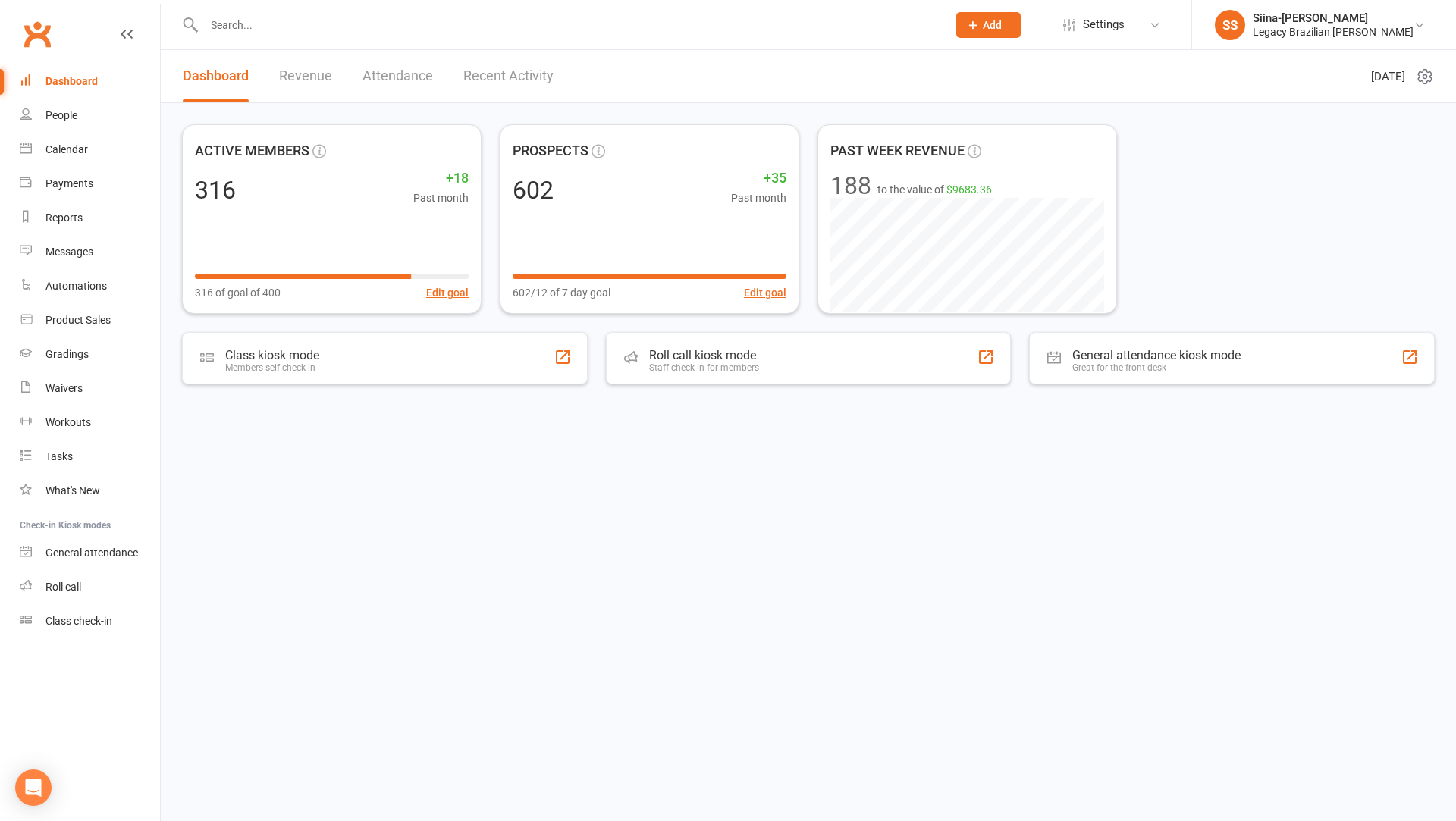
click at [273, 482] on html "Prospect Member Non-attending contact Class / event Appointment Grading event T…" at bounding box center [728, 241] width 1456 height 482
